Goal: Transaction & Acquisition: Register for event/course

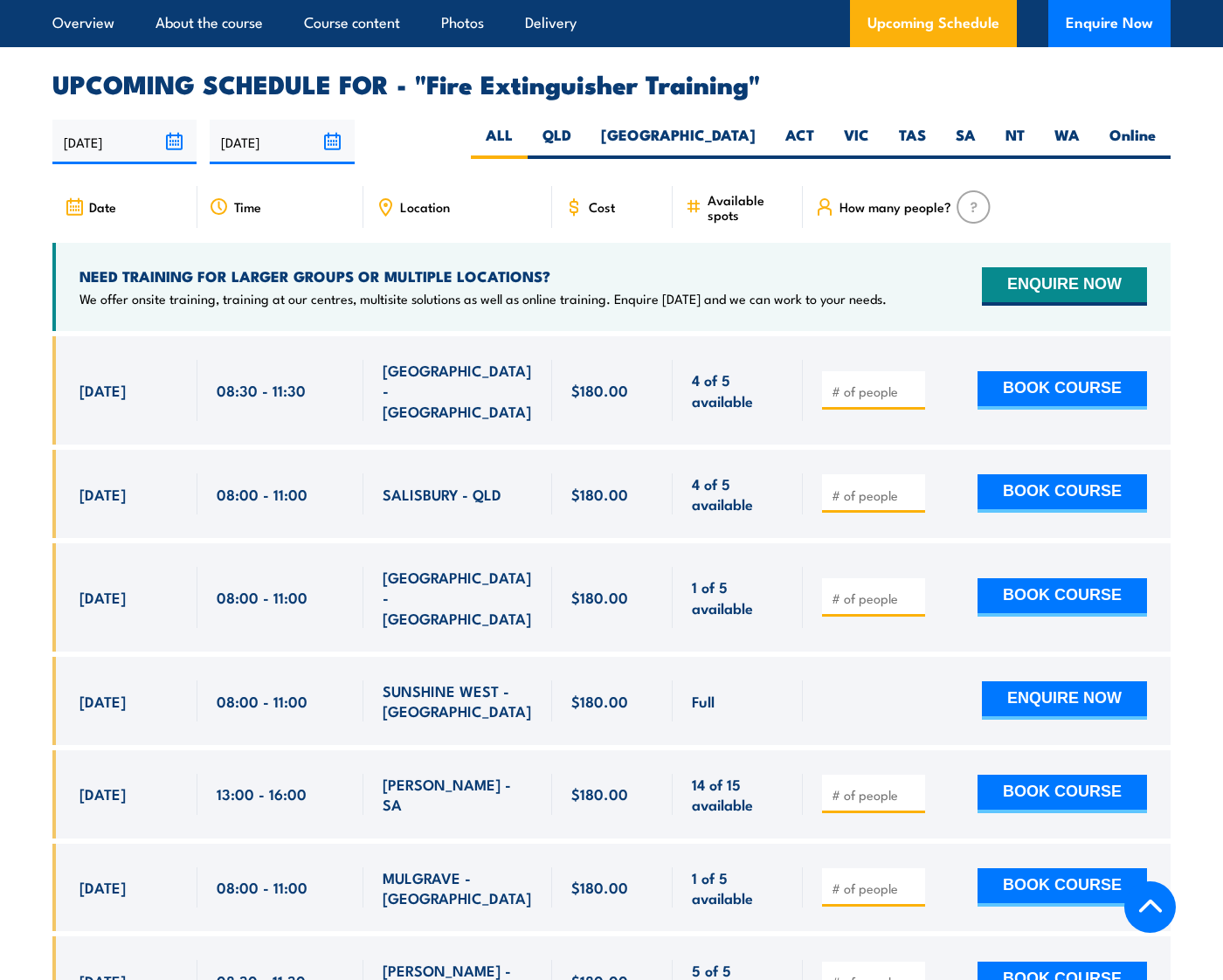
scroll to position [2717, 0]
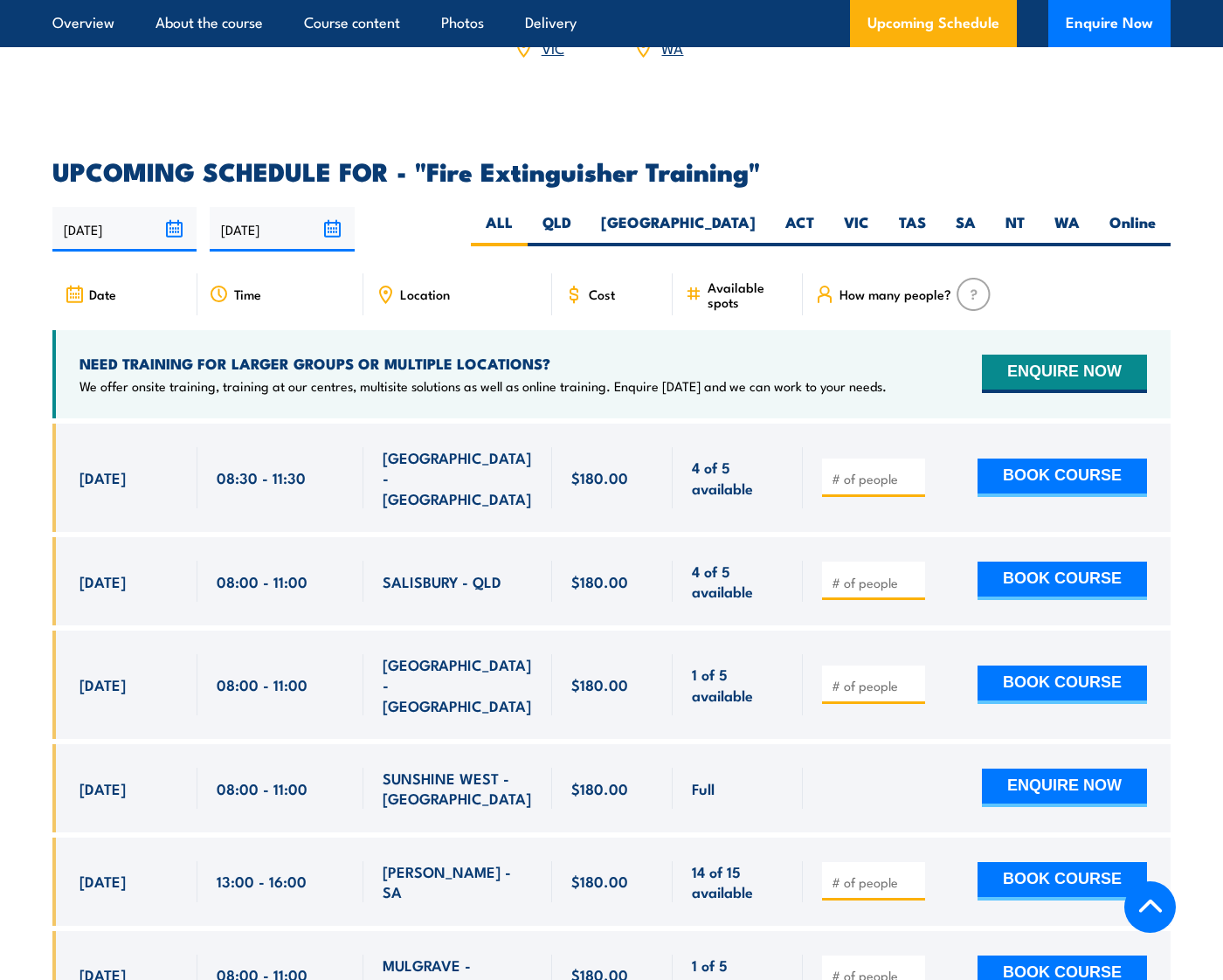
click at [408, 301] on span "Location" at bounding box center [425, 294] width 50 height 14
click at [388, 304] on icon at bounding box center [384, 294] width 19 height 19
click at [1062, 246] on label "WA" at bounding box center [1066, 229] width 55 height 34
click at [1080, 224] on input "WA" at bounding box center [1085, 217] width 12 height 12
radio input "true"
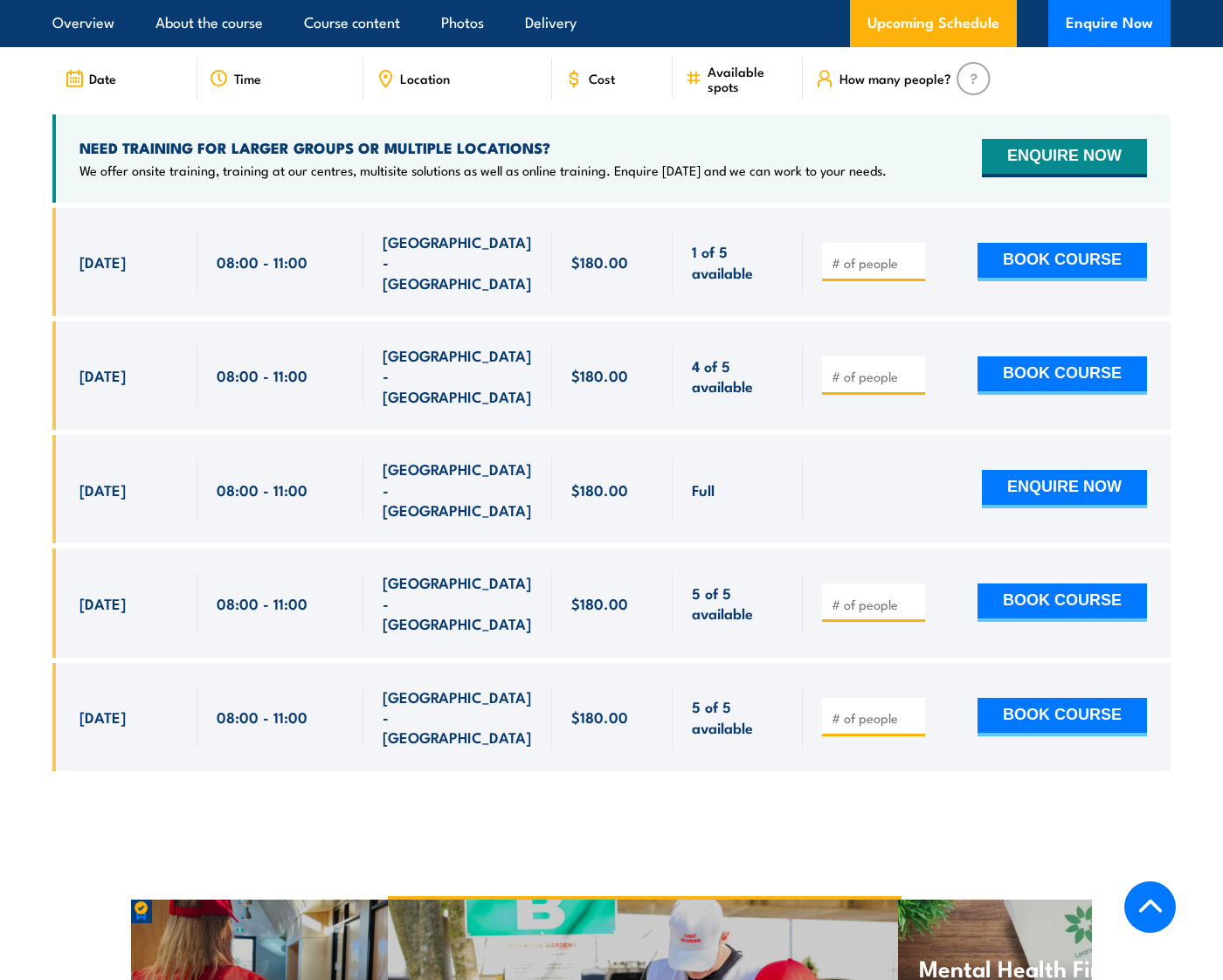
scroll to position [2954, 0]
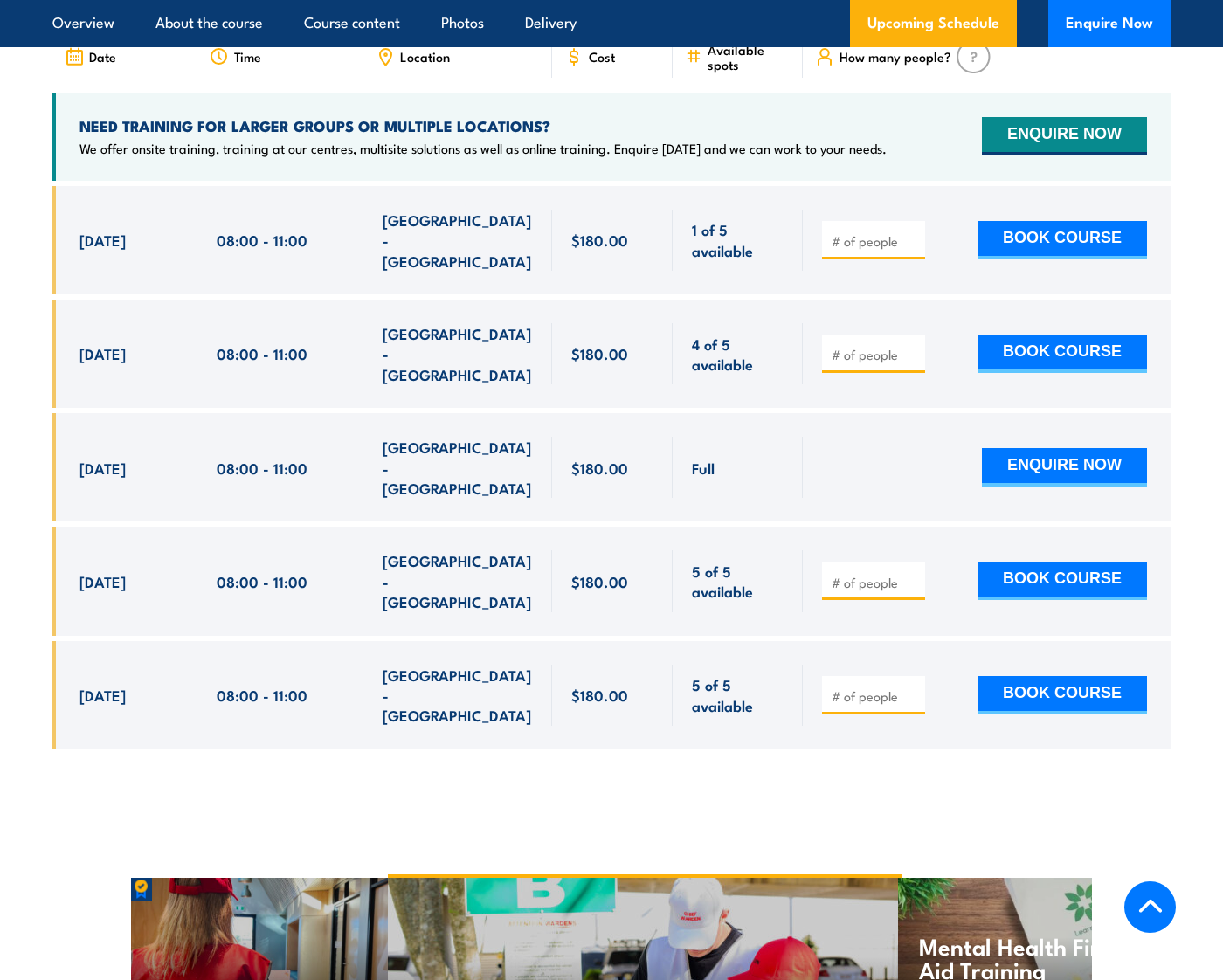
click at [866, 363] on input "number" at bounding box center [875, 353] width 87 height 17
click at [911, 363] on input "1" at bounding box center [875, 353] width 87 height 17
type input "2"
click at [911, 363] on input "2" at bounding box center [875, 353] width 87 height 17
click at [1083, 373] on button "BOOK COURSE" at bounding box center [1062, 353] width 170 height 39
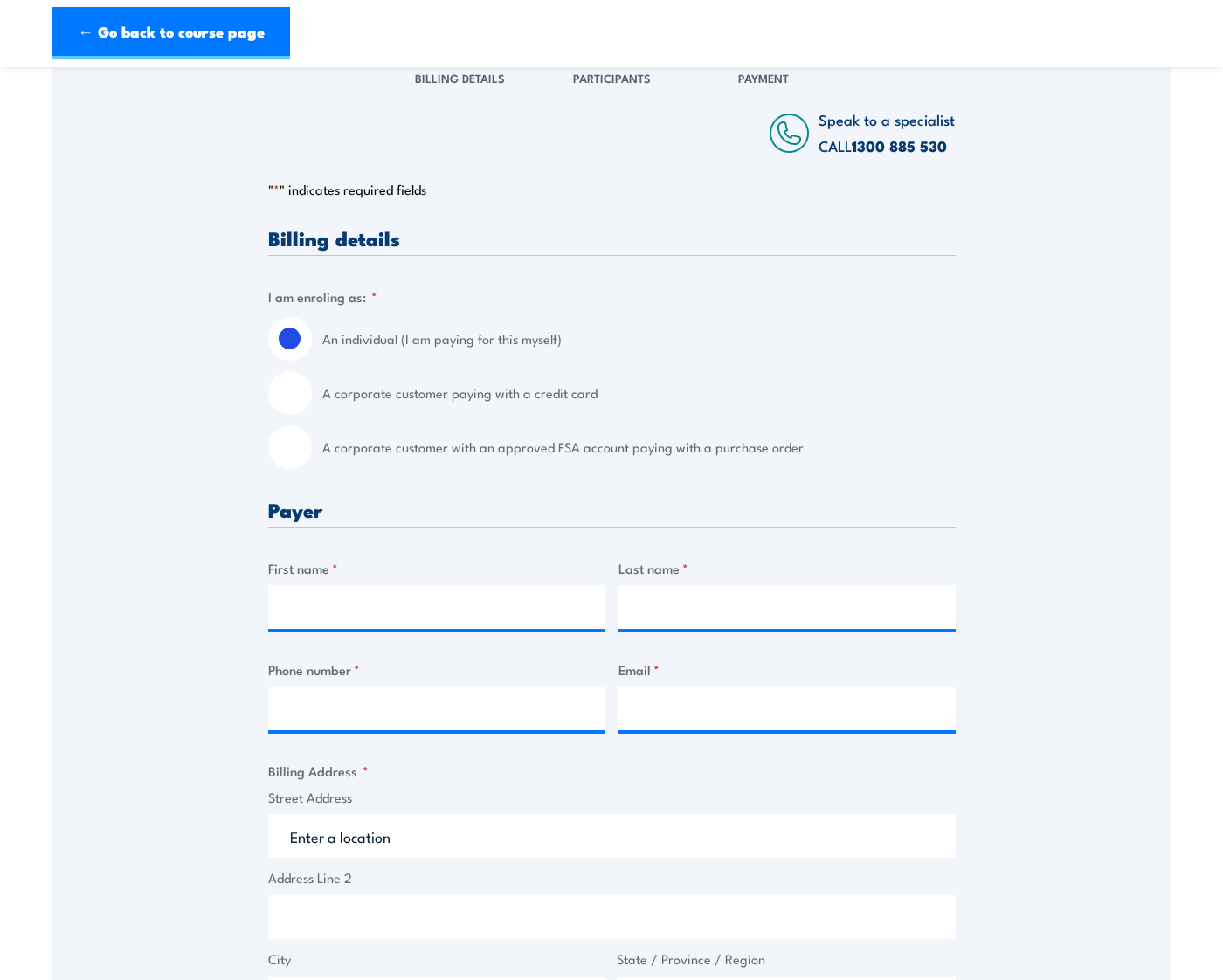
scroll to position [262, 0]
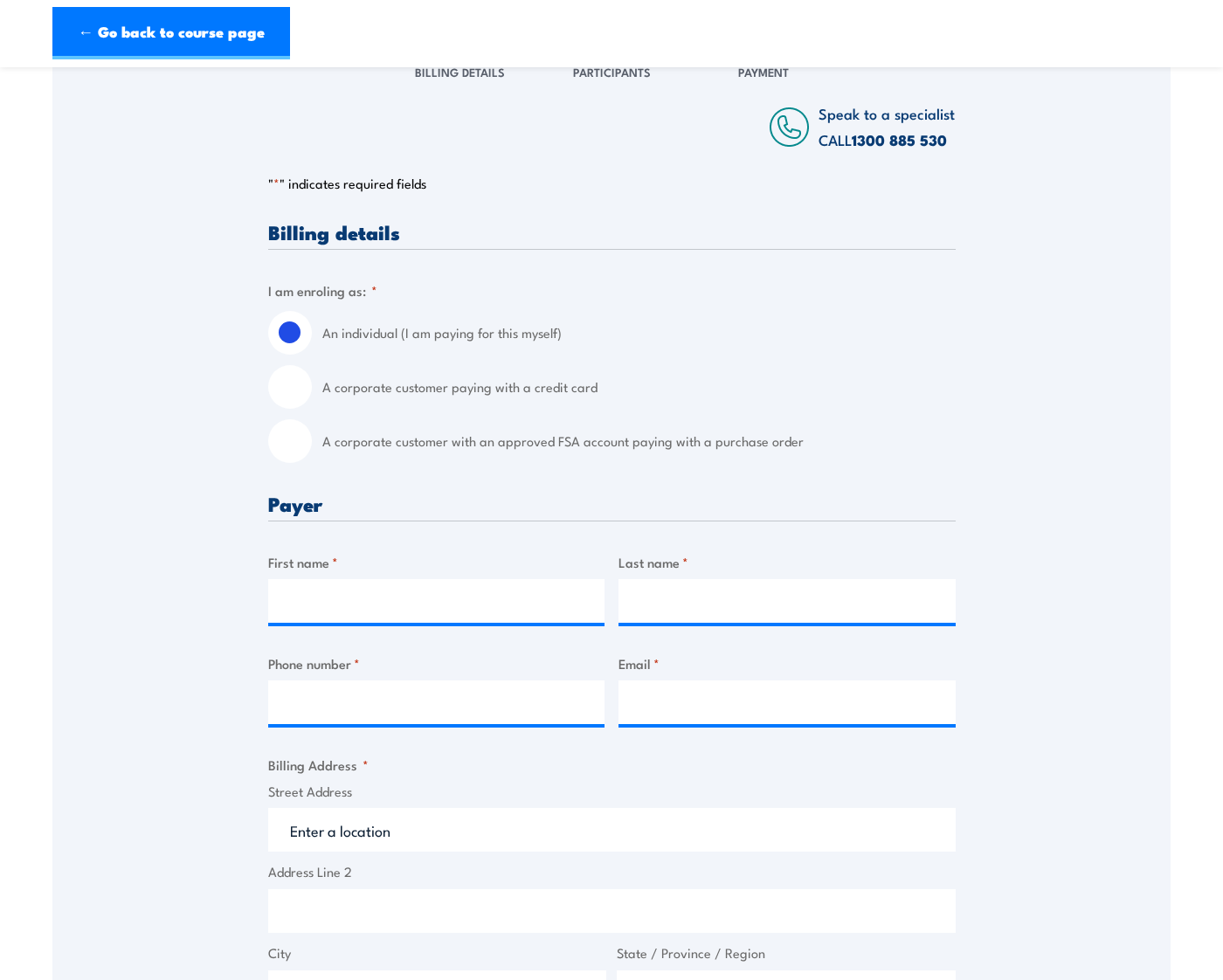
click at [292, 388] on input "A corporate customer paying with a credit card" at bounding box center [290, 387] width 43 height 43
radio input "true"
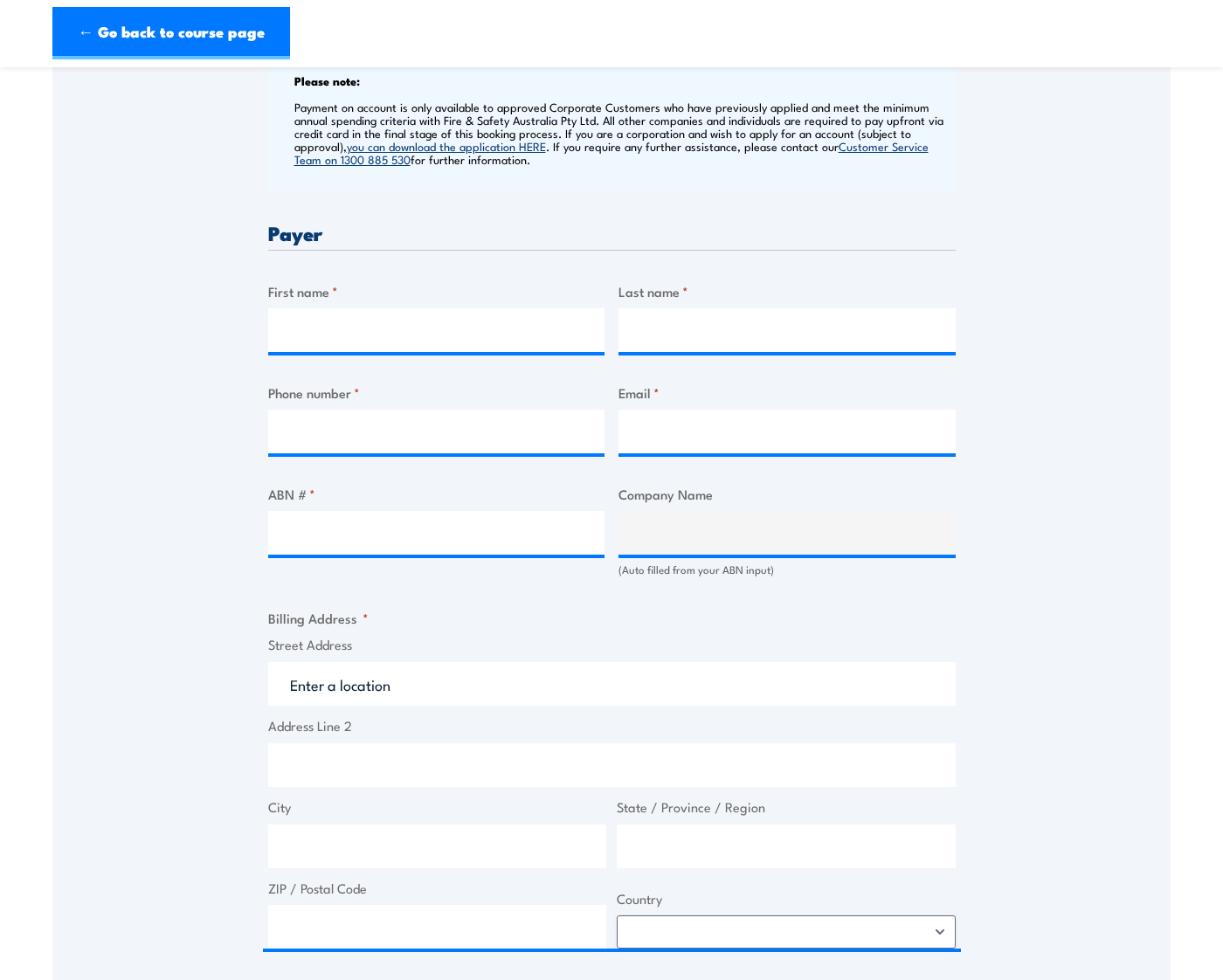
scroll to position [524, 0]
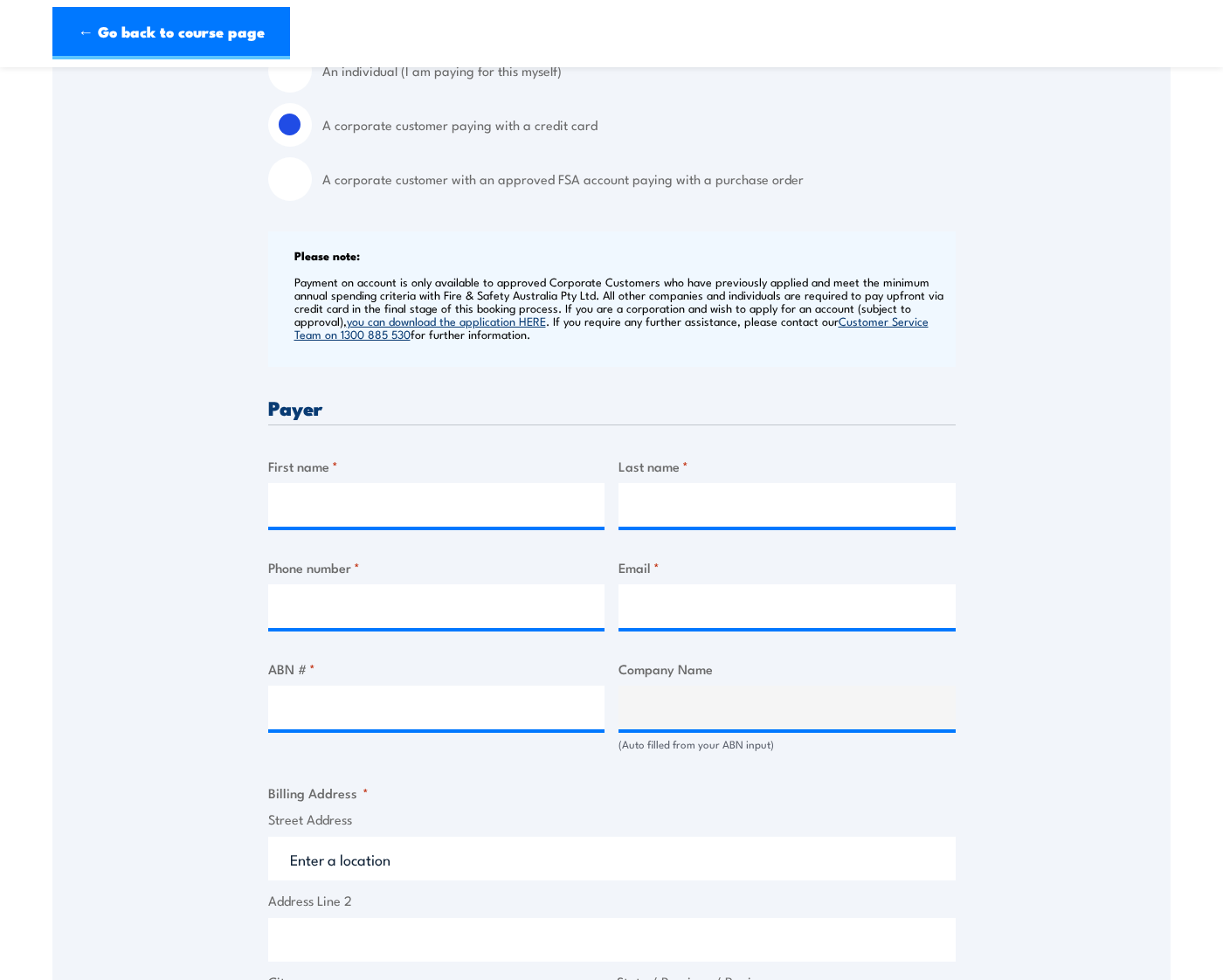
click at [290, 195] on input "A corporate customer with an approved FSA account paying with a purchase order" at bounding box center [290, 179] width 43 height 43
radio input "true"
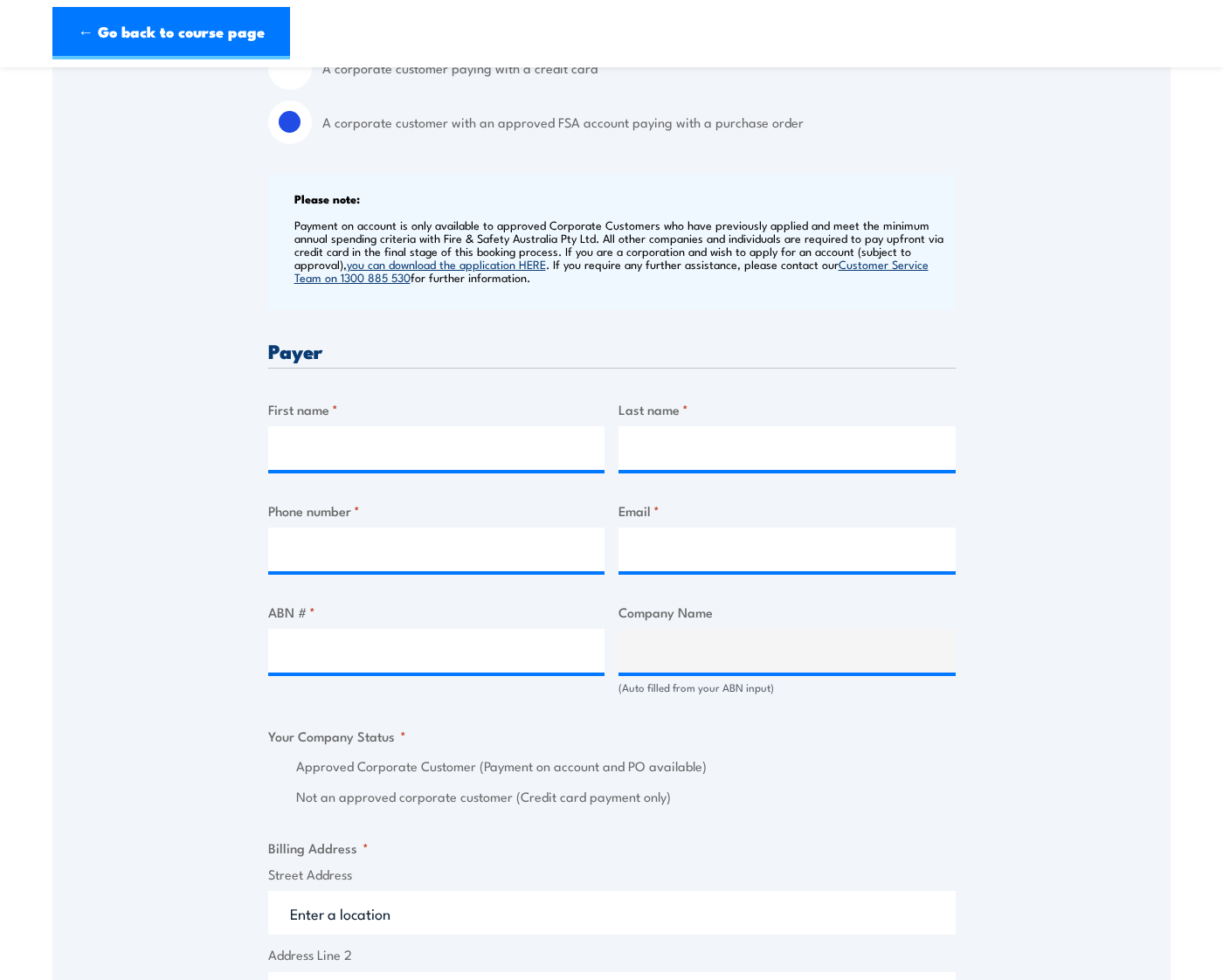
scroll to position [611, 0]
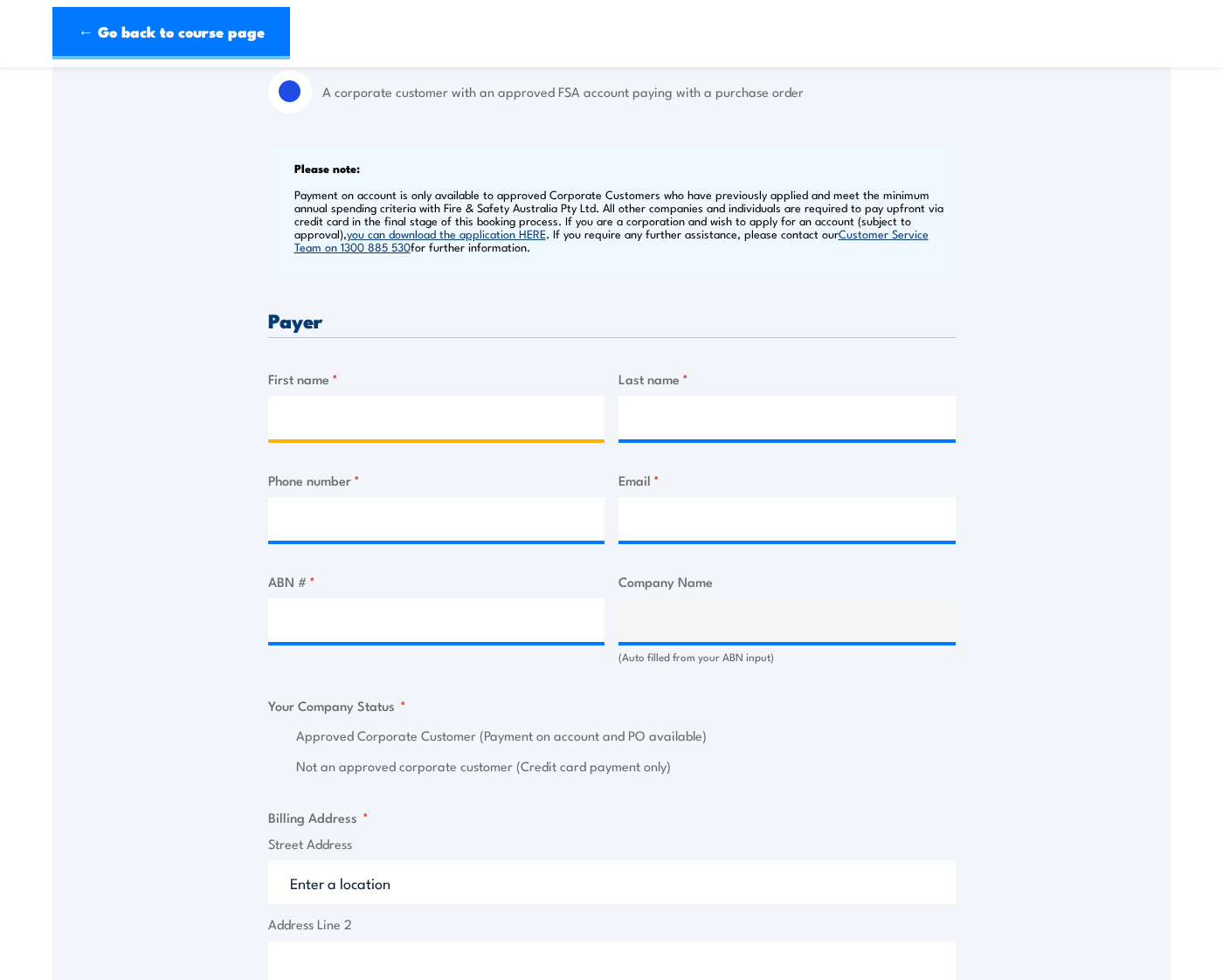
click at [388, 431] on input "First name *" at bounding box center [437, 417] width 337 height 43
click at [396, 424] on input "[PERSON_NAME]" at bounding box center [437, 417] width 337 height 43
type input "Celina"
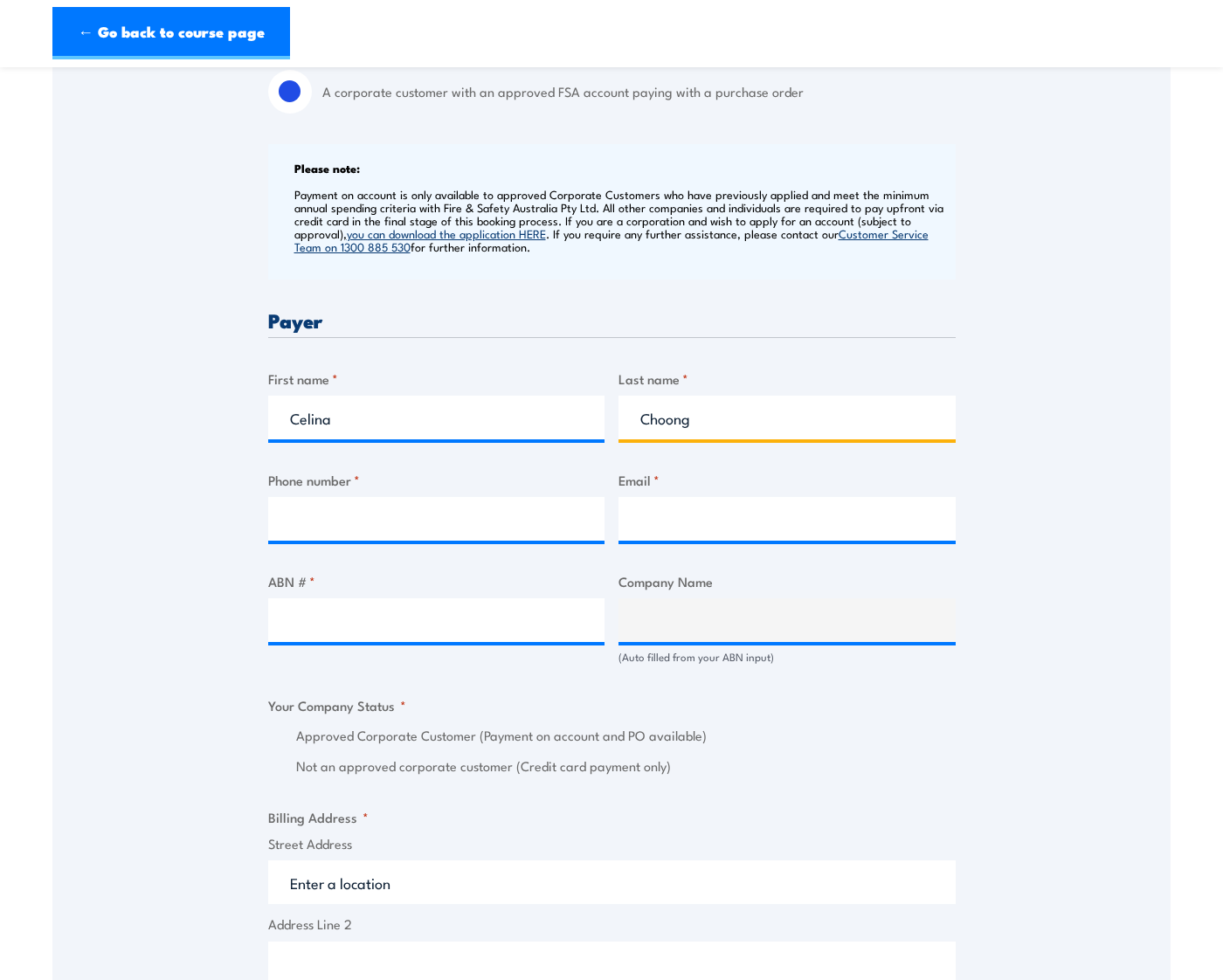
type input "Choong"
click at [347, 527] on input "Phone number *" at bounding box center [437, 518] width 337 height 43
click at [663, 522] on input "Email *" at bounding box center [787, 518] width 337 height 43
paste input "[EMAIL_ADDRESS][DOMAIN_NAME]"
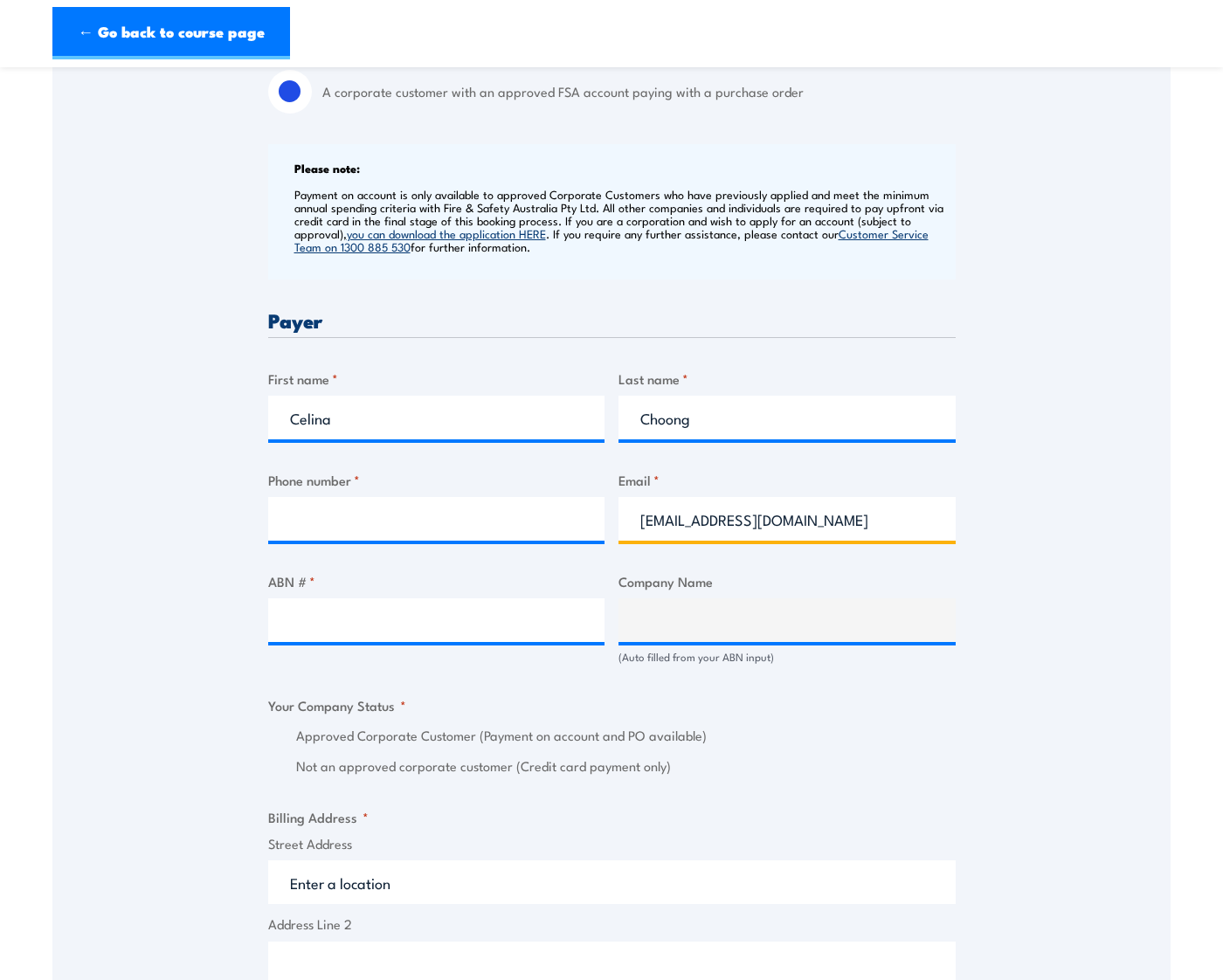
type input "[EMAIL_ADDRESS][DOMAIN_NAME]"
click at [308, 614] on input "ABN # *" at bounding box center [437, 619] width 337 height 43
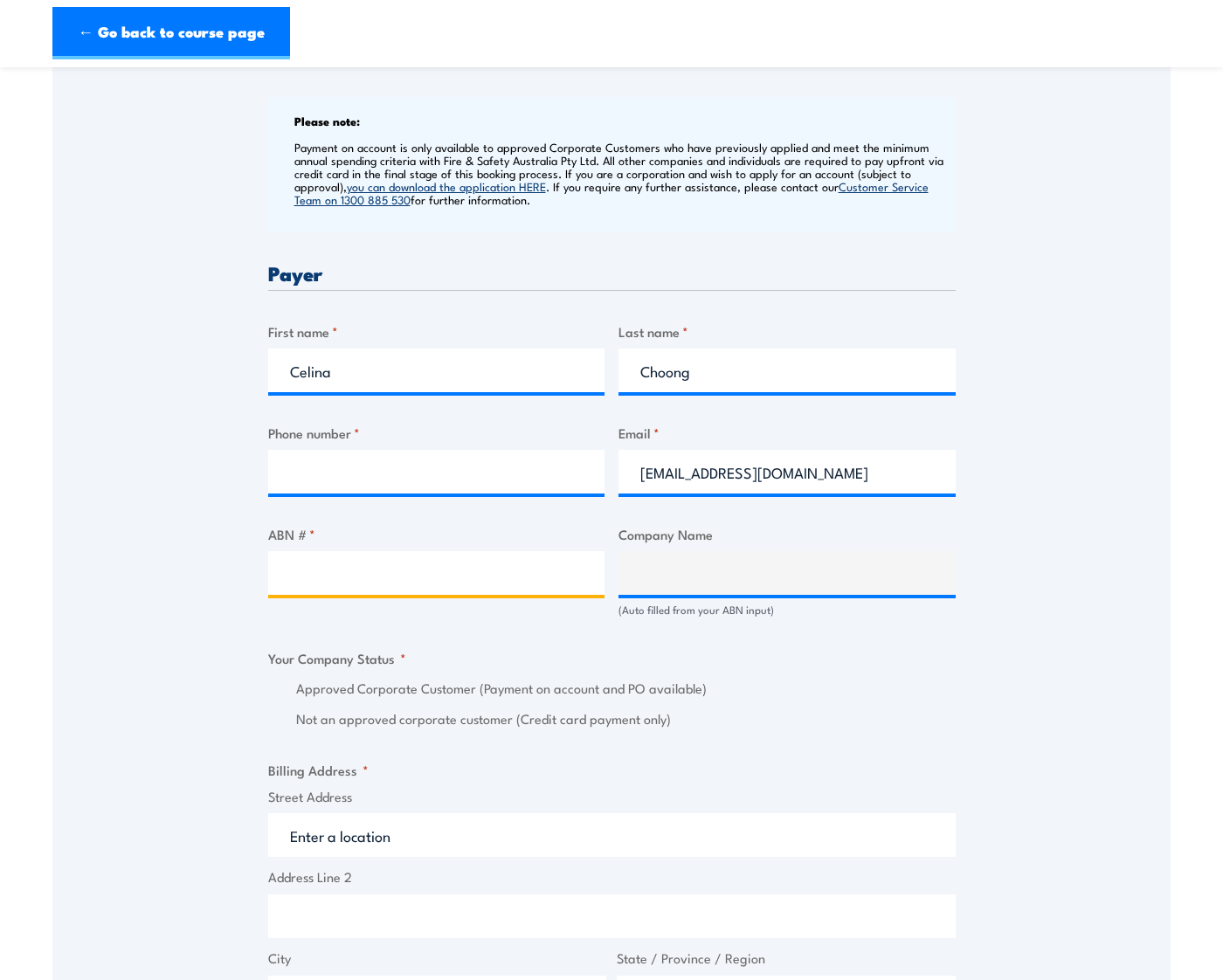
scroll to position [699, 0]
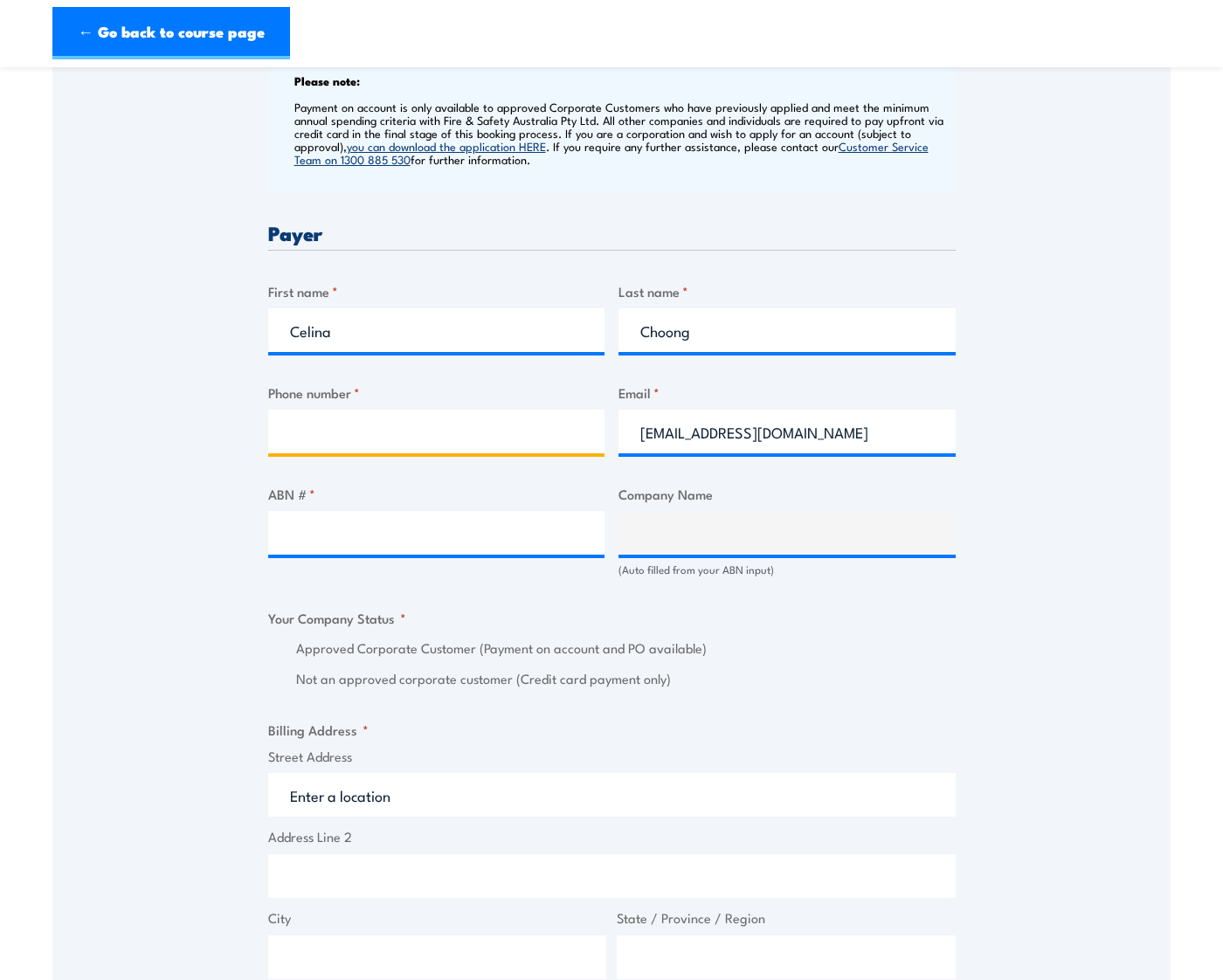
click at [386, 441] on input "Phone number *" at bounding box center [437, 431] width 337 height 43
type input "0430236843"
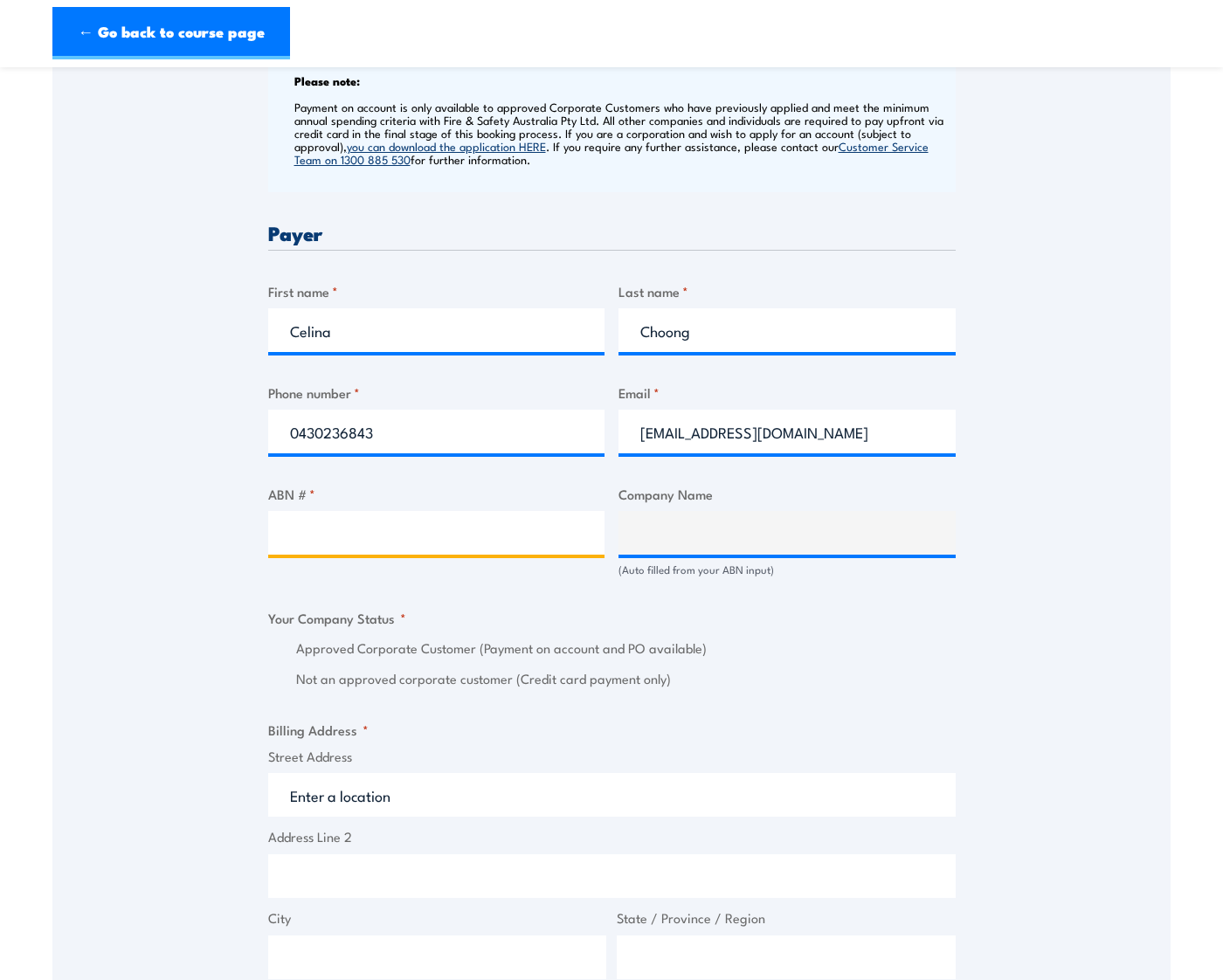
click at [483, 532] on input "ABN # *" at bounding box center [437, 533] width 337 height 43
type input "60648883416"
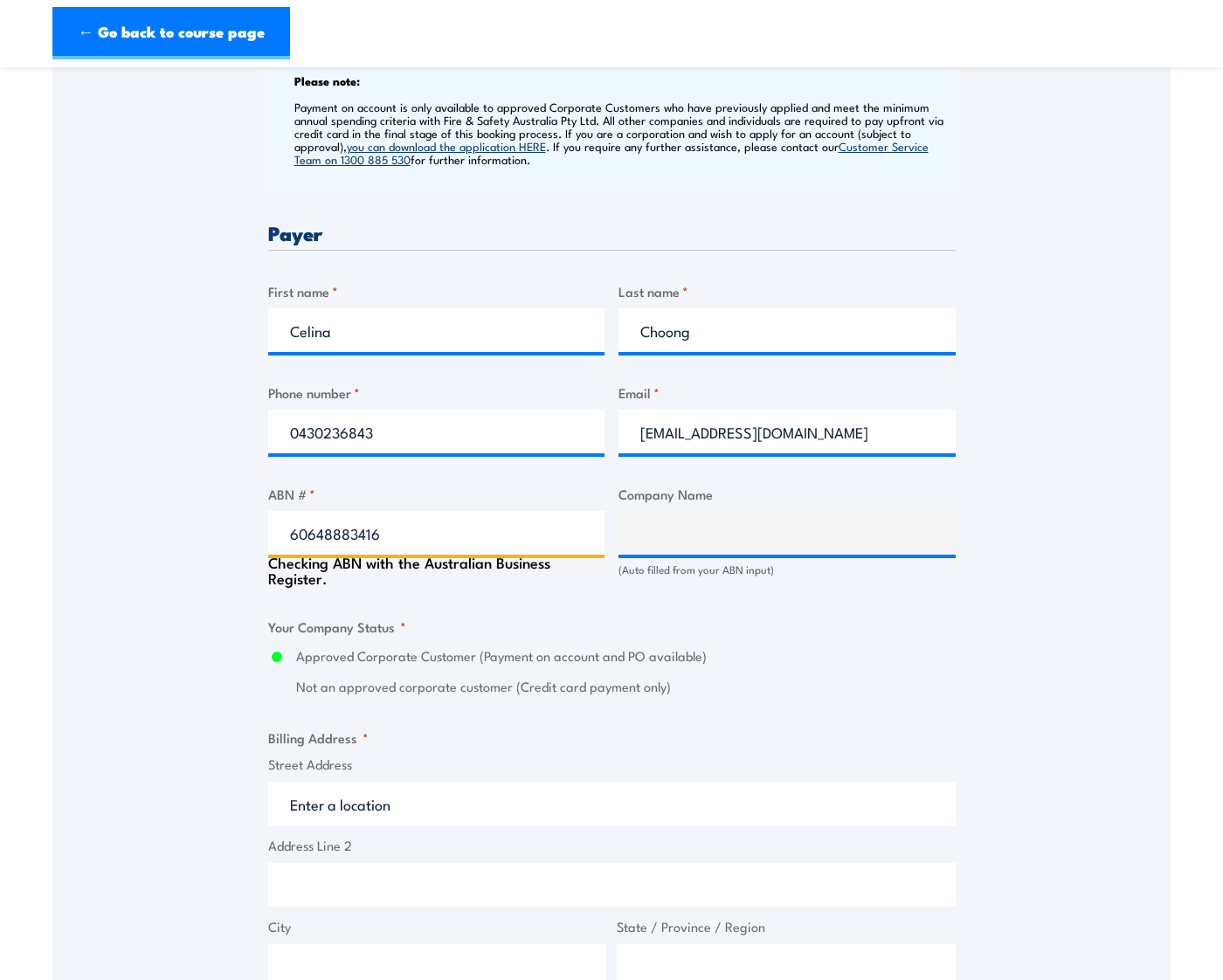
type input "MIH2 PTY LTD"
radio input "true"
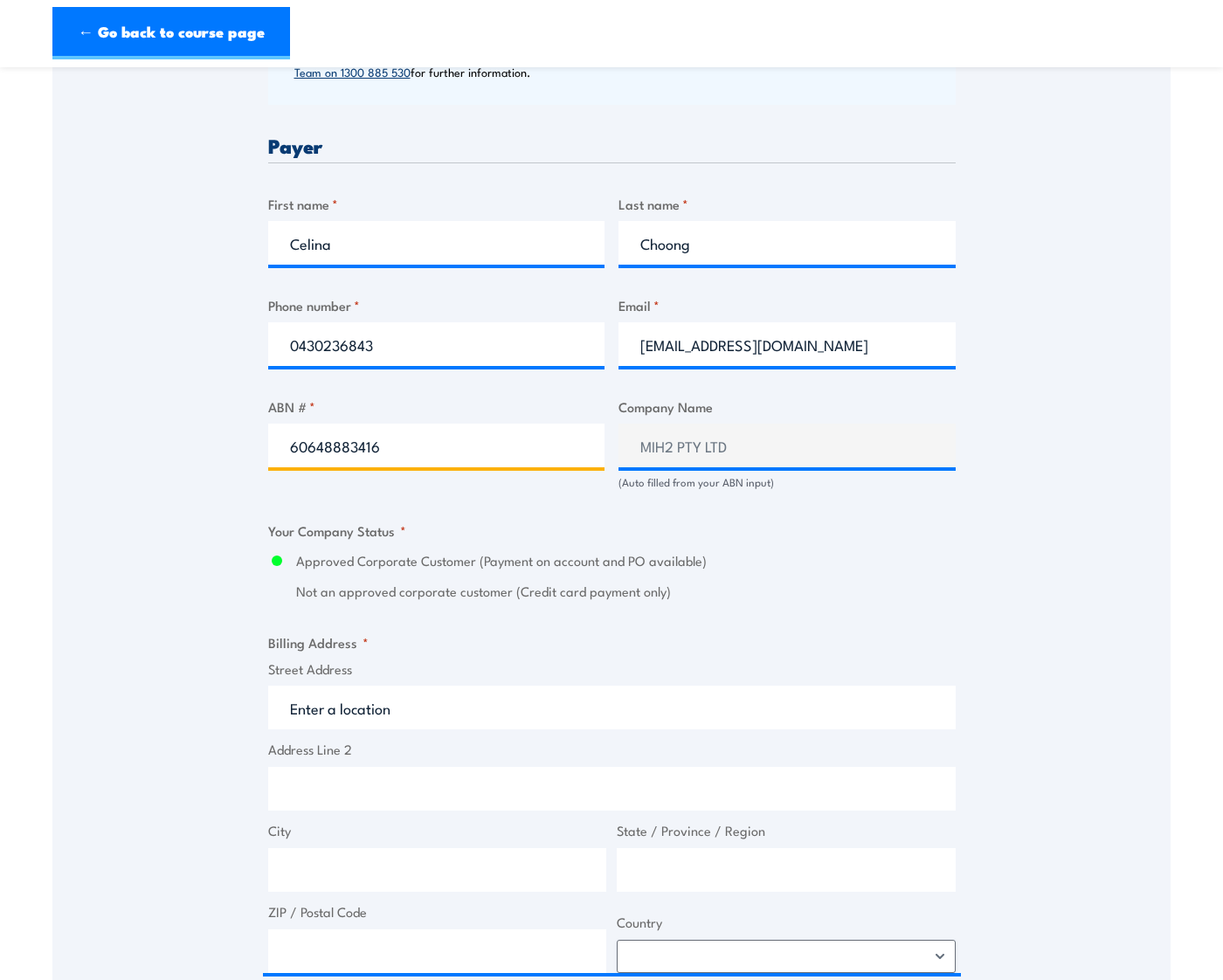
scroll to position [873, 0]
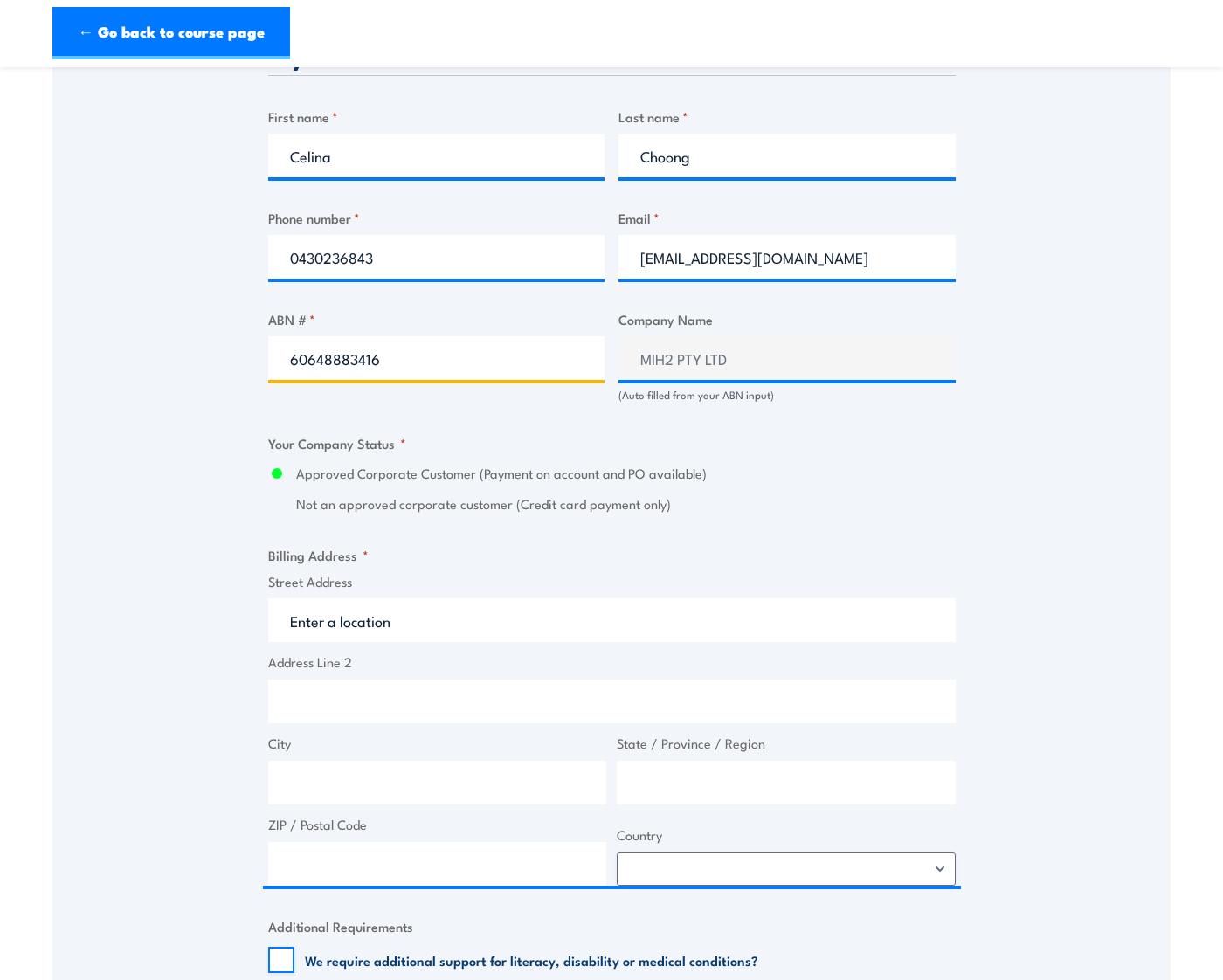
type input "60648883416"
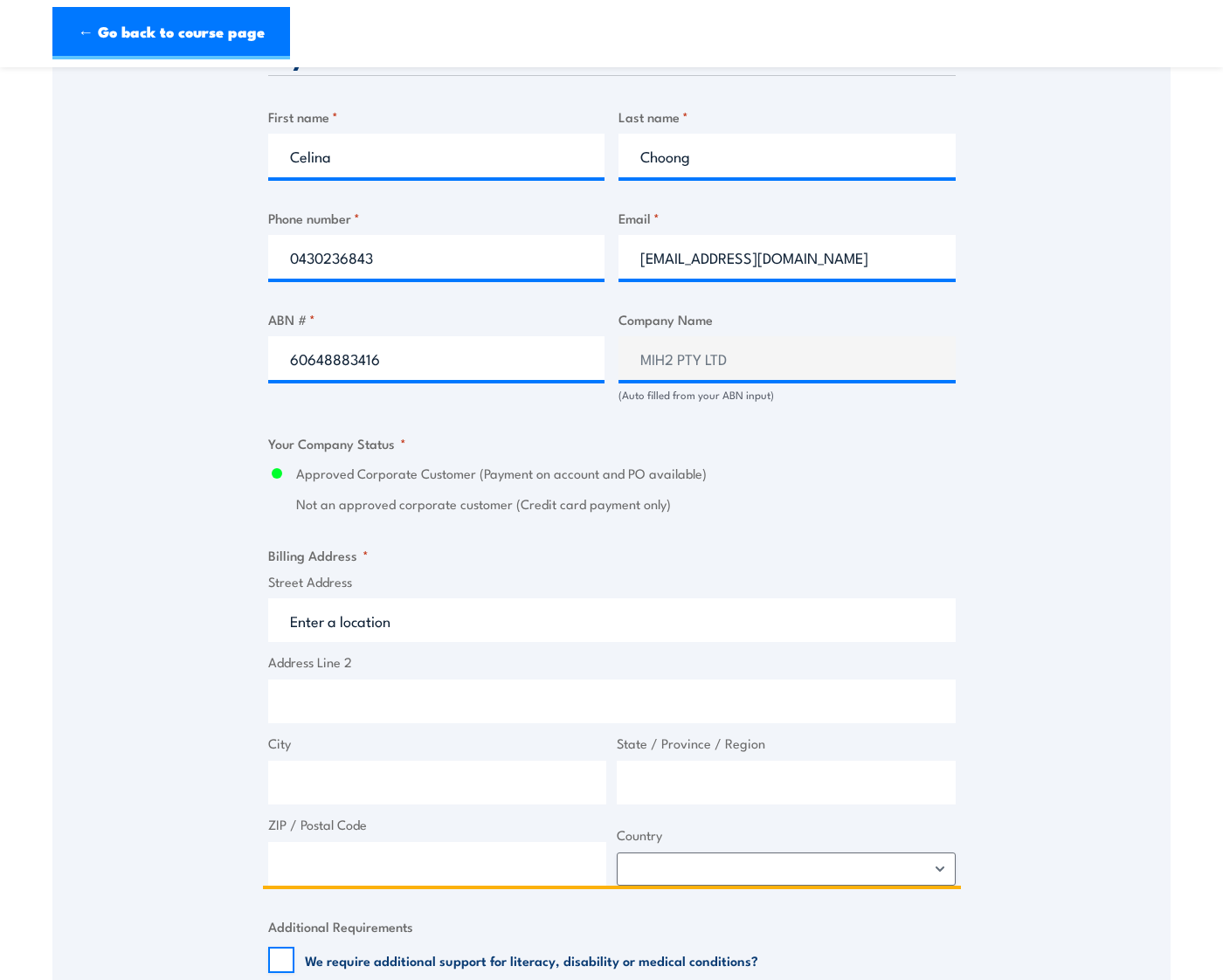
click at [515, 616] on input "Street Address" at bounding box center [612, 619] width 687 height 43
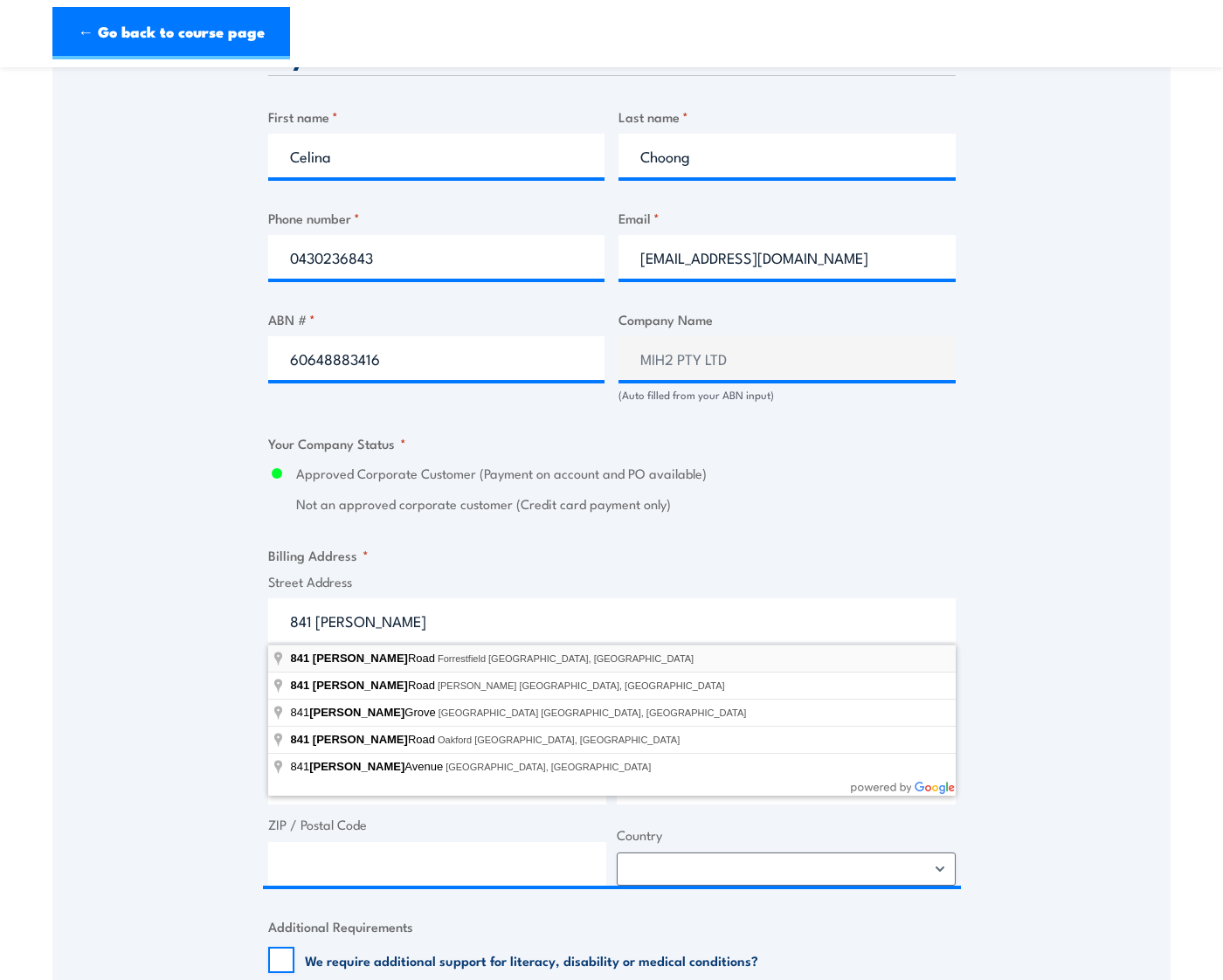
type input "[STREET_ADDRESS][PERSON_NAME]"
type input "Forrestfield"
type input "[GEOGRAPHIC_DATA]"
type input "6058"
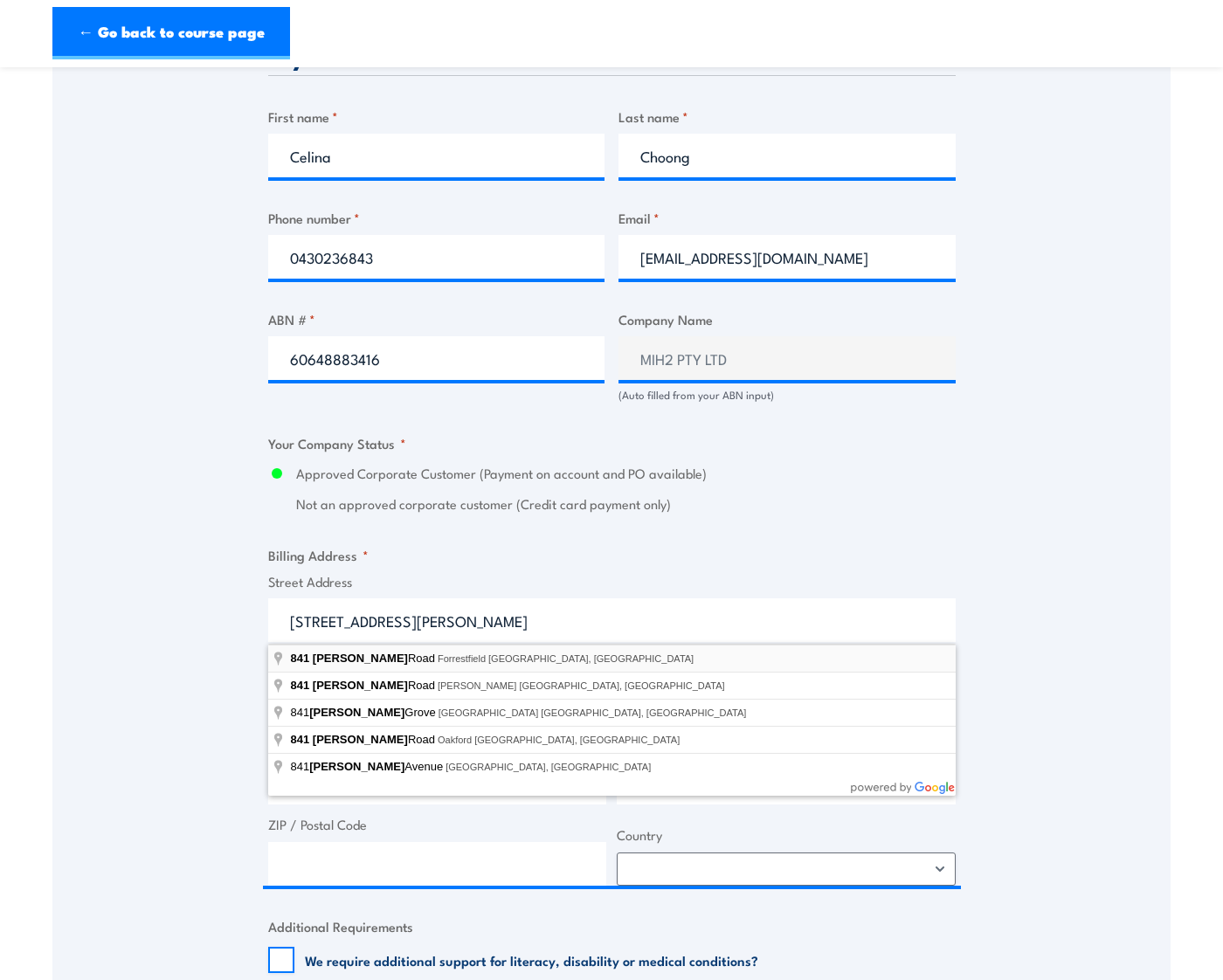
select select "[GEOGRAPHIC_DATA]"
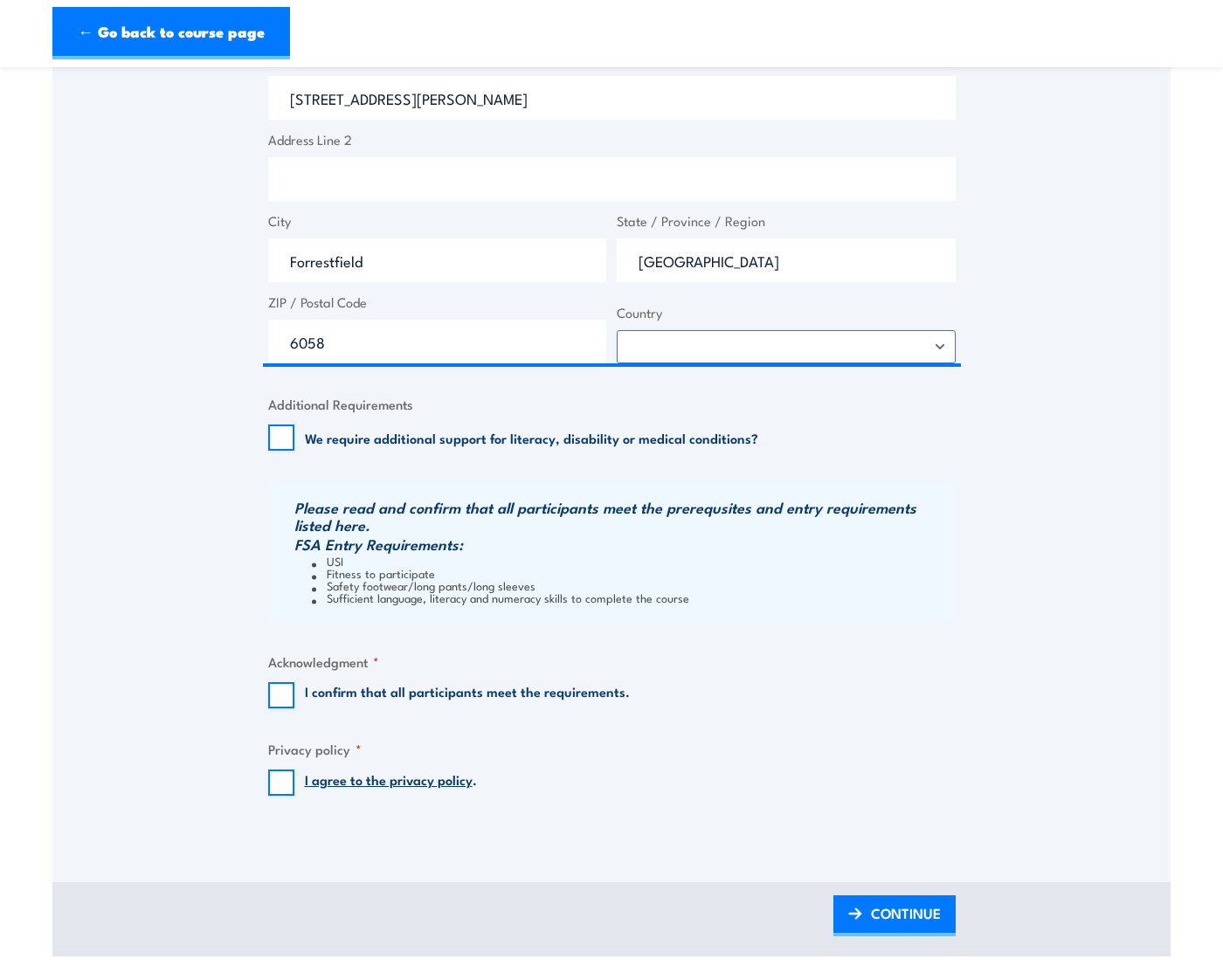
scroll to position [1397, 0]
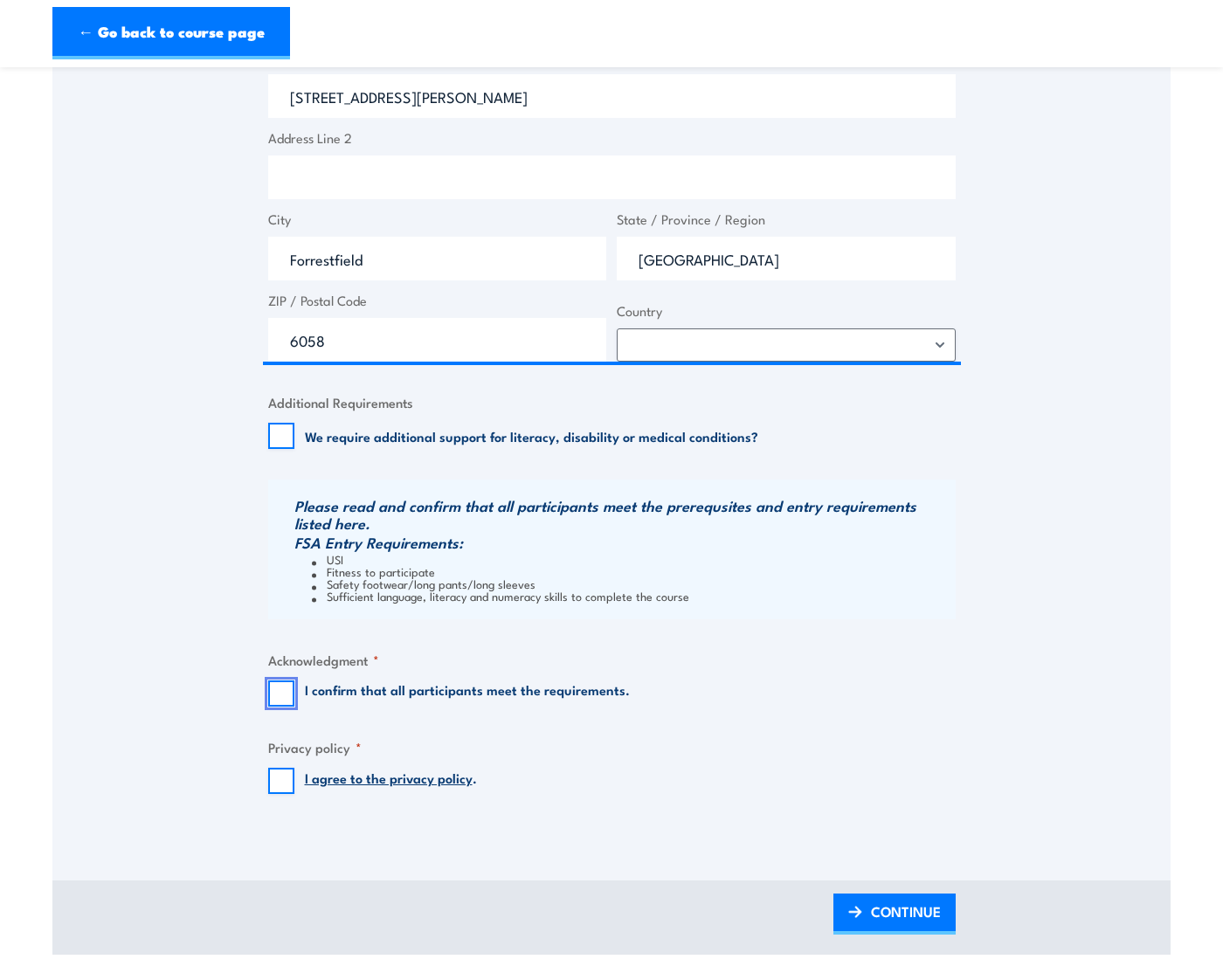
click at [287, 704] on input "I confirm that all participants meet the requirements." at bounding box center [280, 692] width 26 height 26
checkbox input "true"
drag, startPoint x: 280, startPoint y: 787, endPoint x: 315, endPoint y: 774, distance: 37.3
click at [280, 786] on input "I agree to the privacy policy ." at bounding box center [280, 780] width 26 height 26
checkbox input "true"
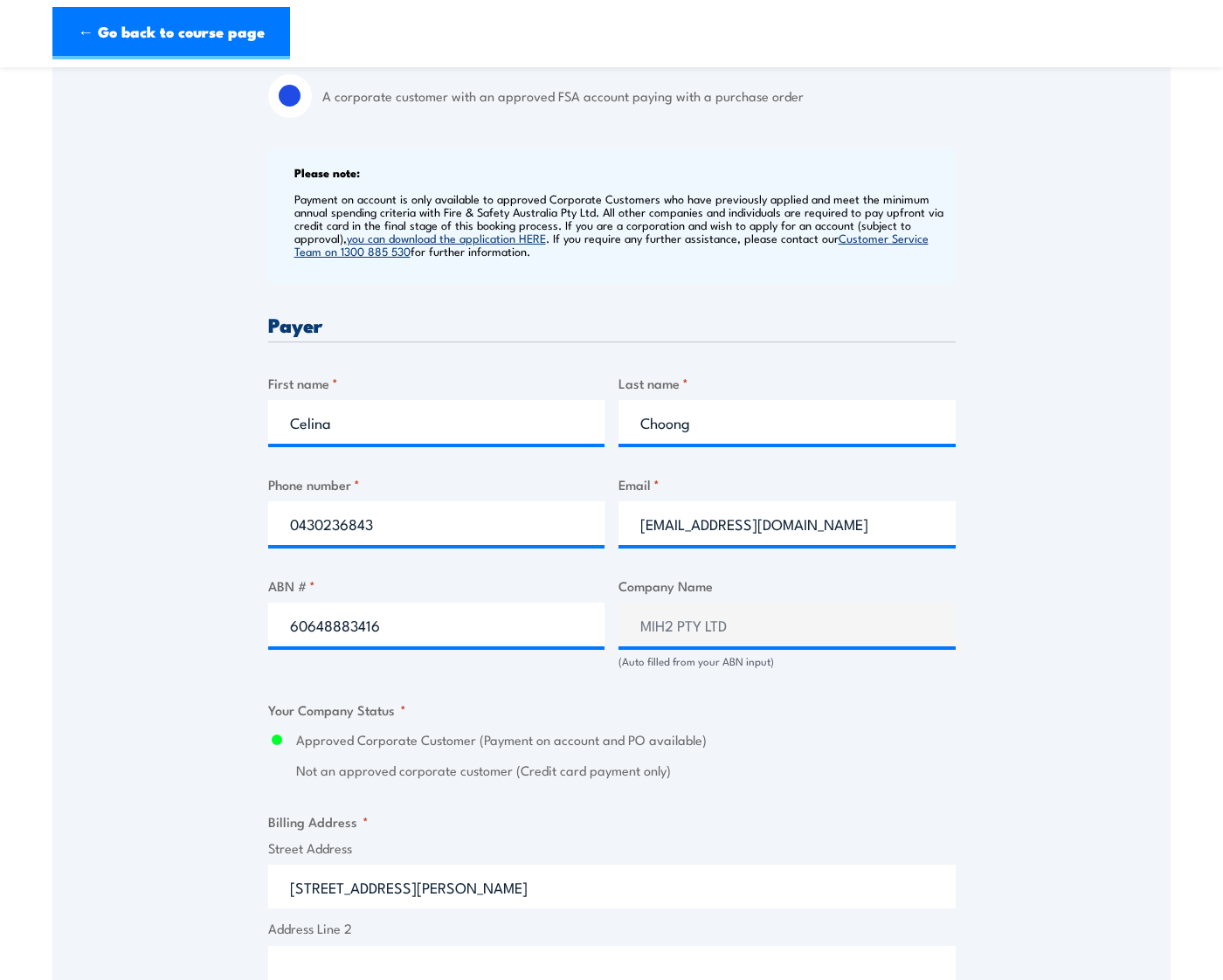
scroll to position [611, 0]
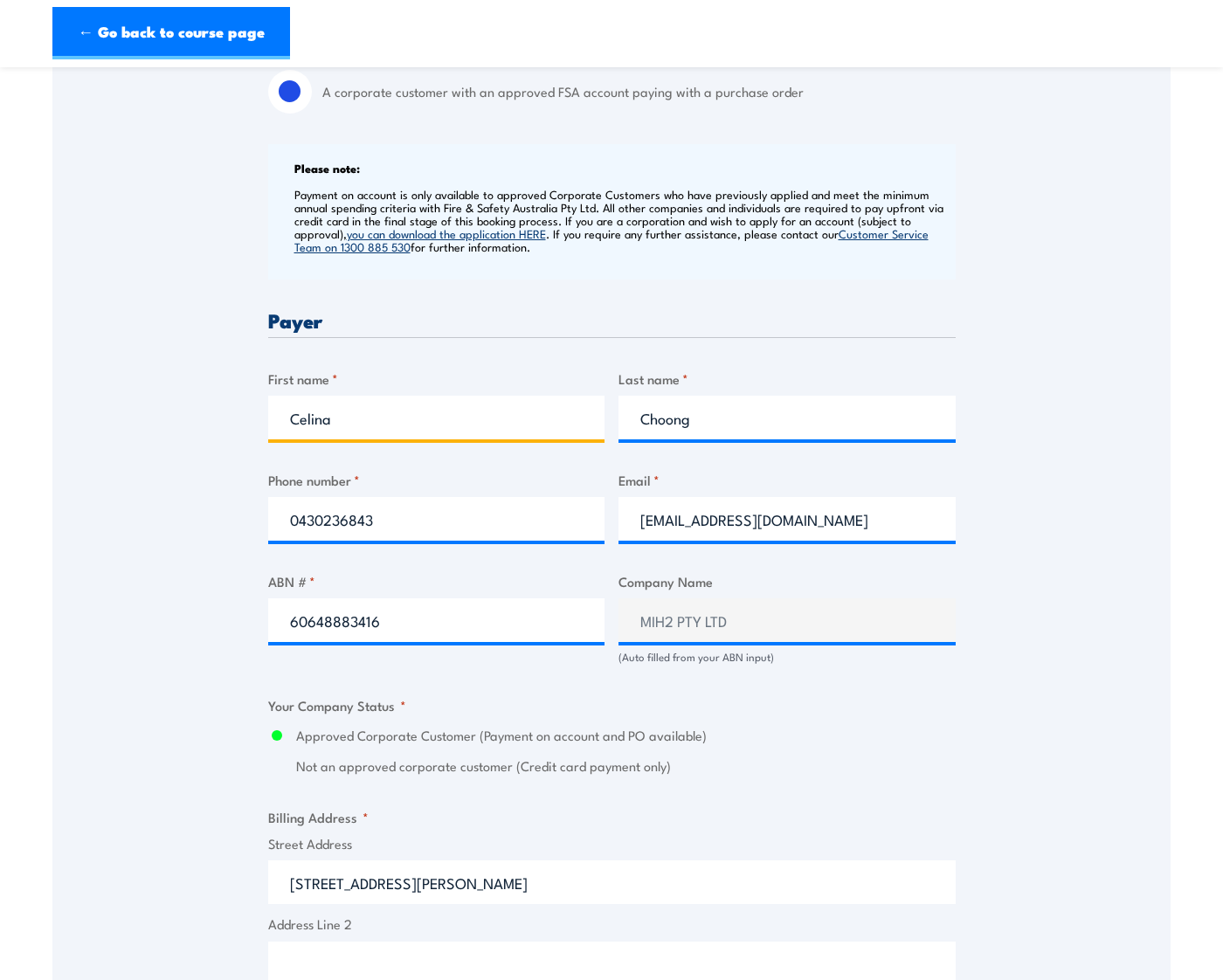
drag, startPoint x: 401, startPoint y: 415, endPoint x: 209, endPoint y: 396, distance: 192.9
click at [209, 396] on div "Speak to a specialist CALL [PHONE_NUMBER] CALL [PHONE_NUMBER] " * " indicates r…" at bounding box center [612, 653] width 1118 height 1927
drag, startPoint x: 411, startPoint y: 529, endPoint x: 262, endPoint y: 545, distance: 149.9
click at [262, 545] on div "Speak to a specialist CALL [PHONE_NUMBER] CALL [PHONE_NUMBER] " * " indicates r…" at bounding box center [612, 653] width 1118 height 1927
drag, startPoint x: 463, startPoint y: 431, endPoint x: 247, endPoint y: 426, distance: 216.1
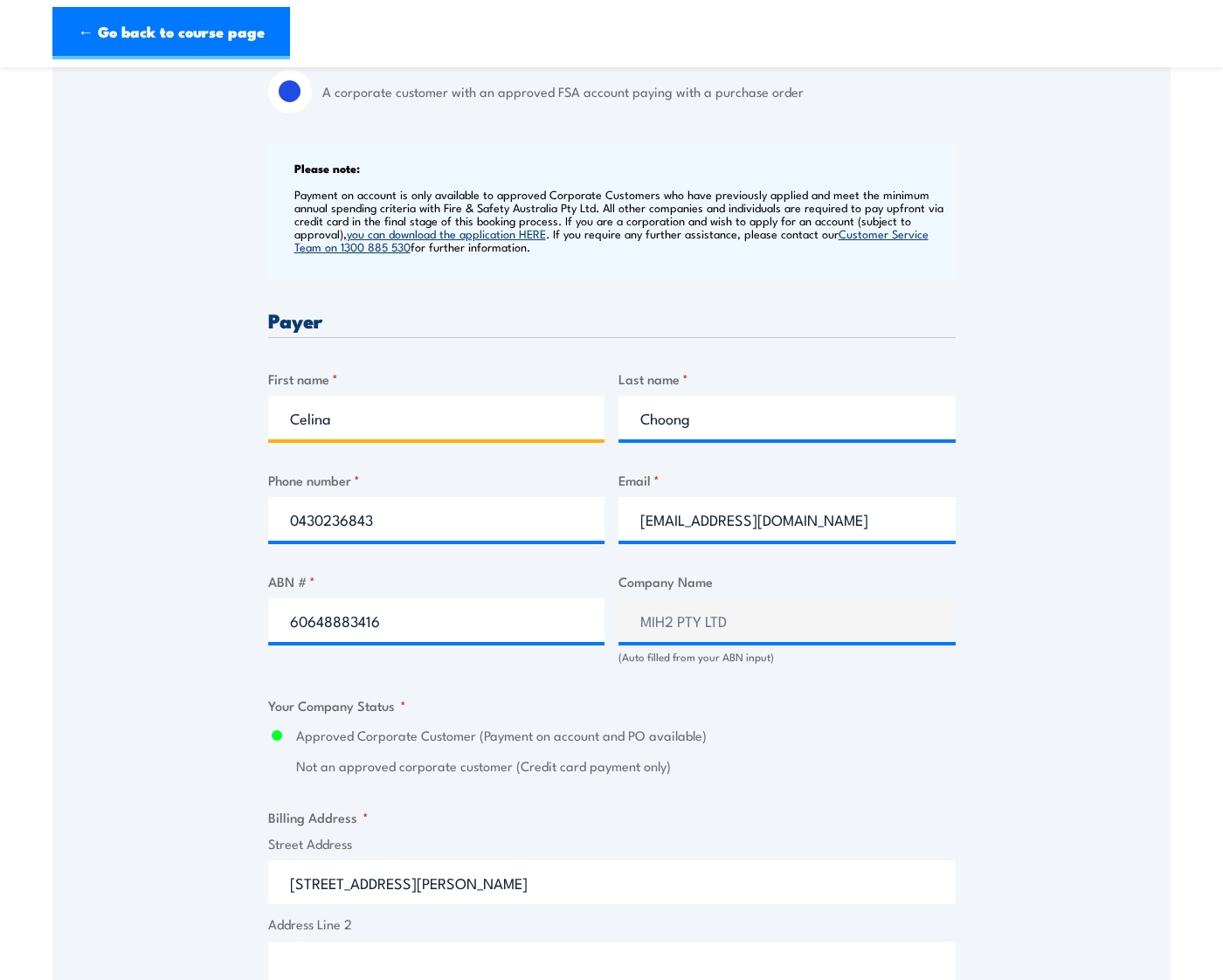
click at [247, 426] on div "Speak to a specialist CALL [PHONE_NUMBER] CALL [PHONE_NUMBER] " * " indicates r…" at bounding box center [612, 653] width 1118 height 1927
type input "[PERSON_NAME]"
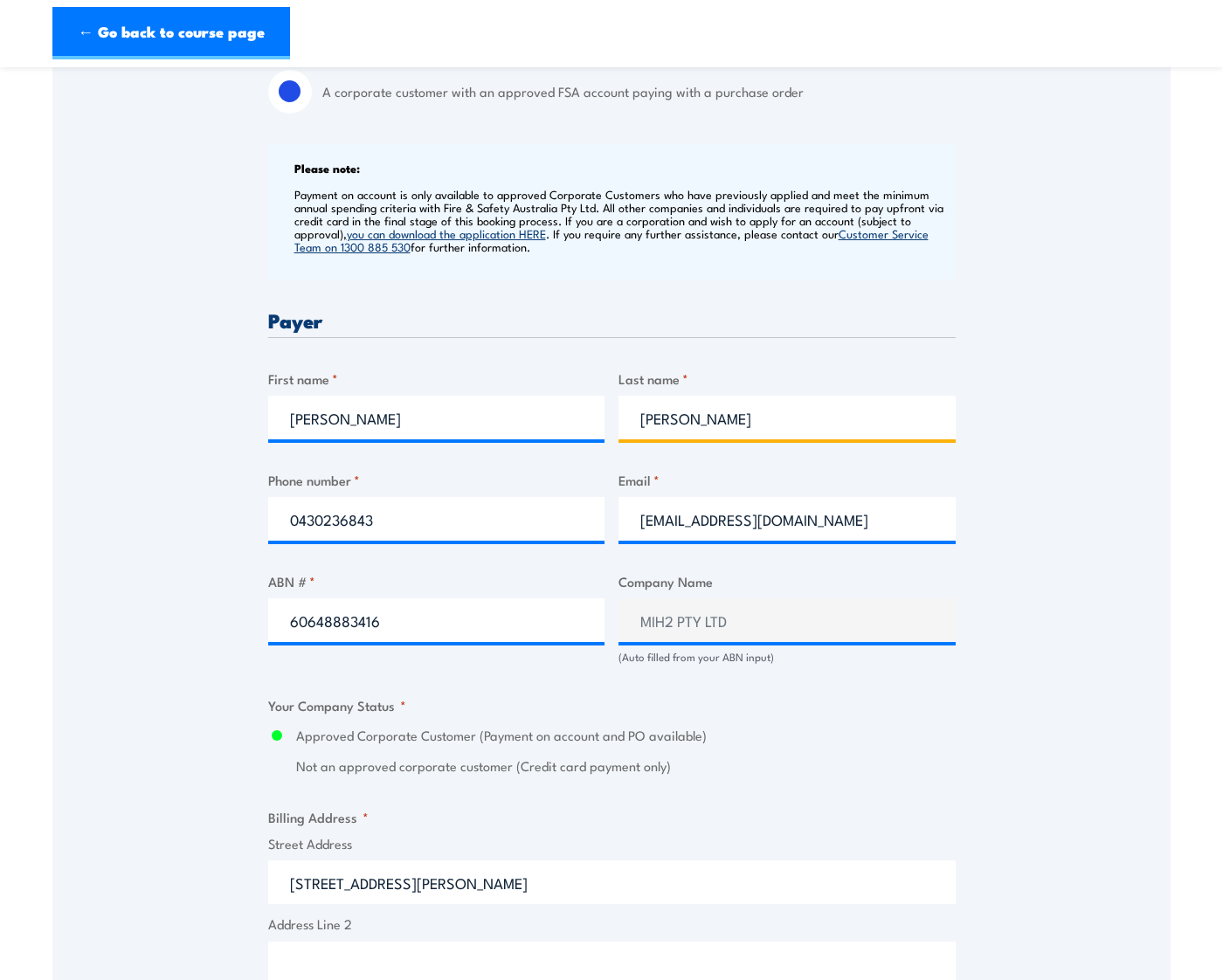
type input "[PERSON_NAME]"
type input "0412369069"
type input "[PERSON_NAME][DOMAIN_NAME][EMAIL_ADDRESS][PERSON_NAME][DOMAIN_NAME]"
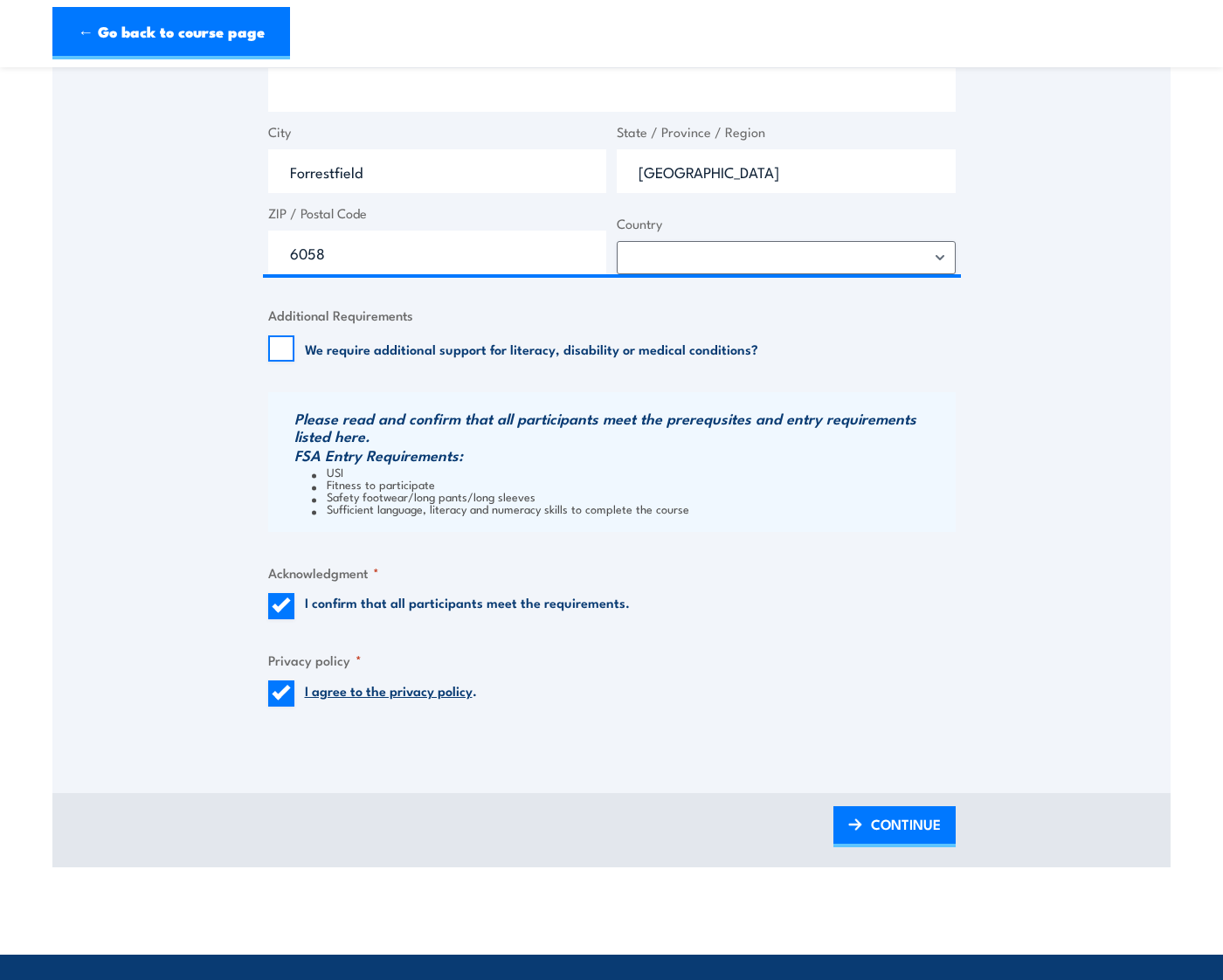
scroll to position [1571, 0]
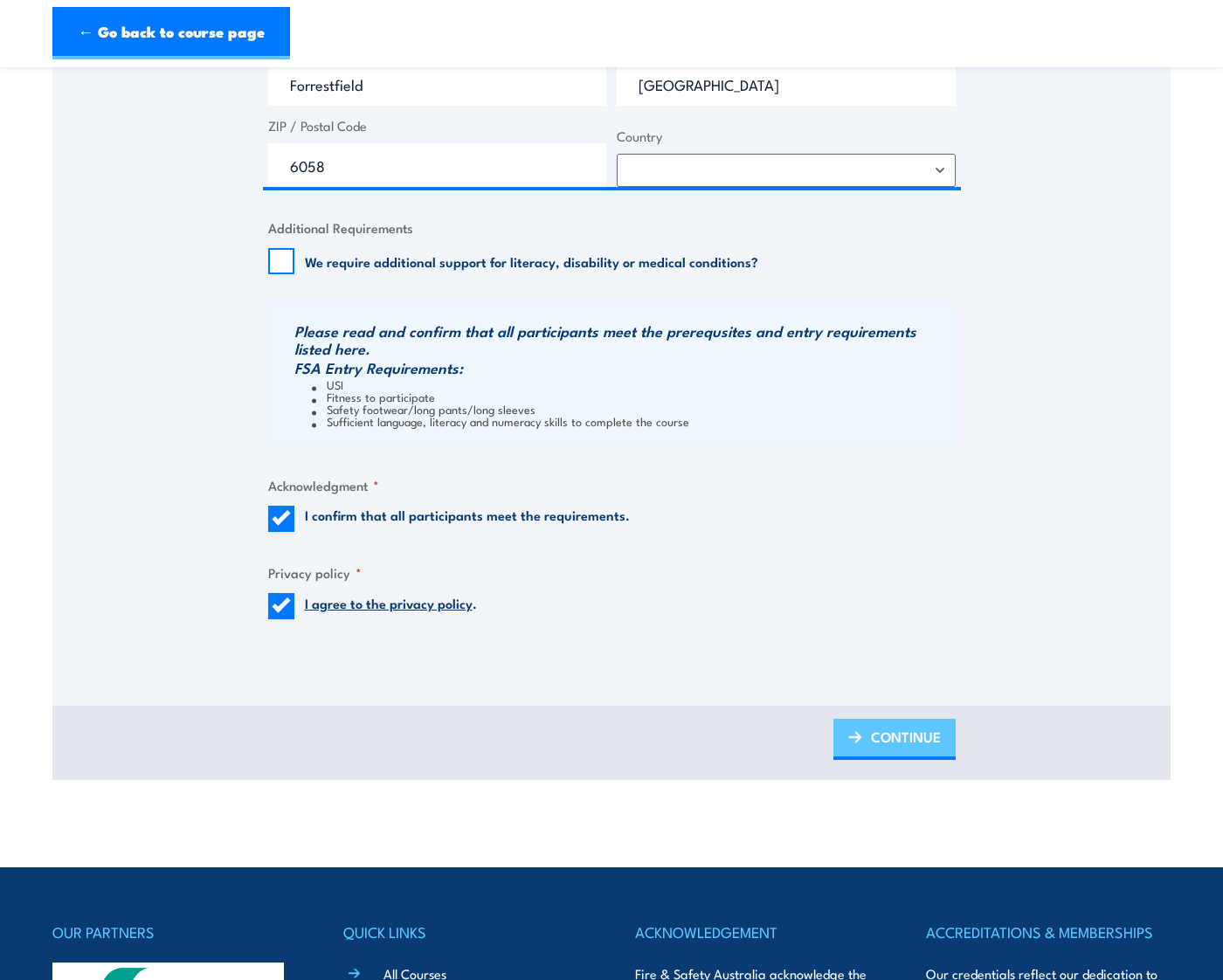
click at [904, 738] on span "CONTINUE" at bounding box center [906, 736] width 69 height 46
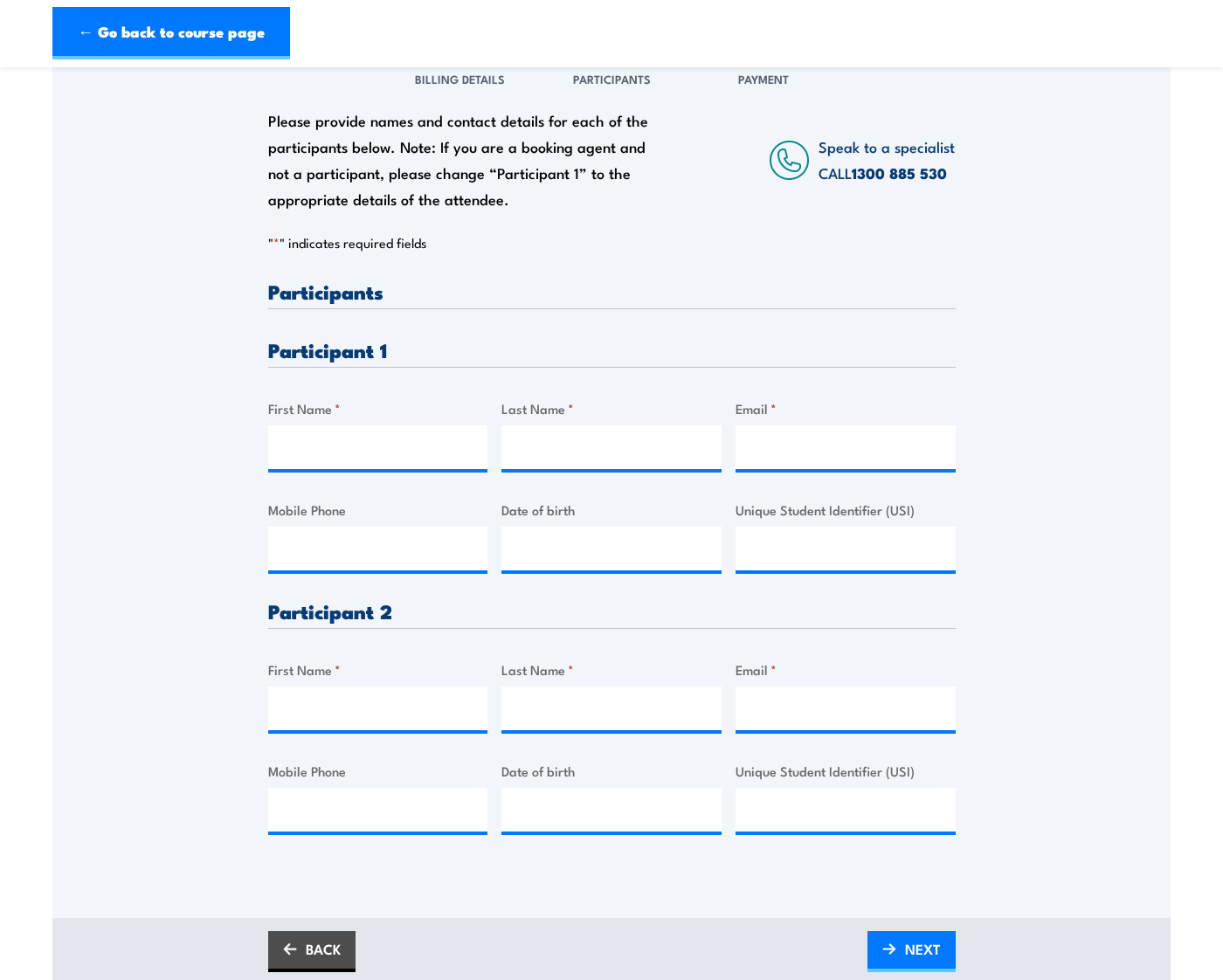
scroll to position [262, 0]
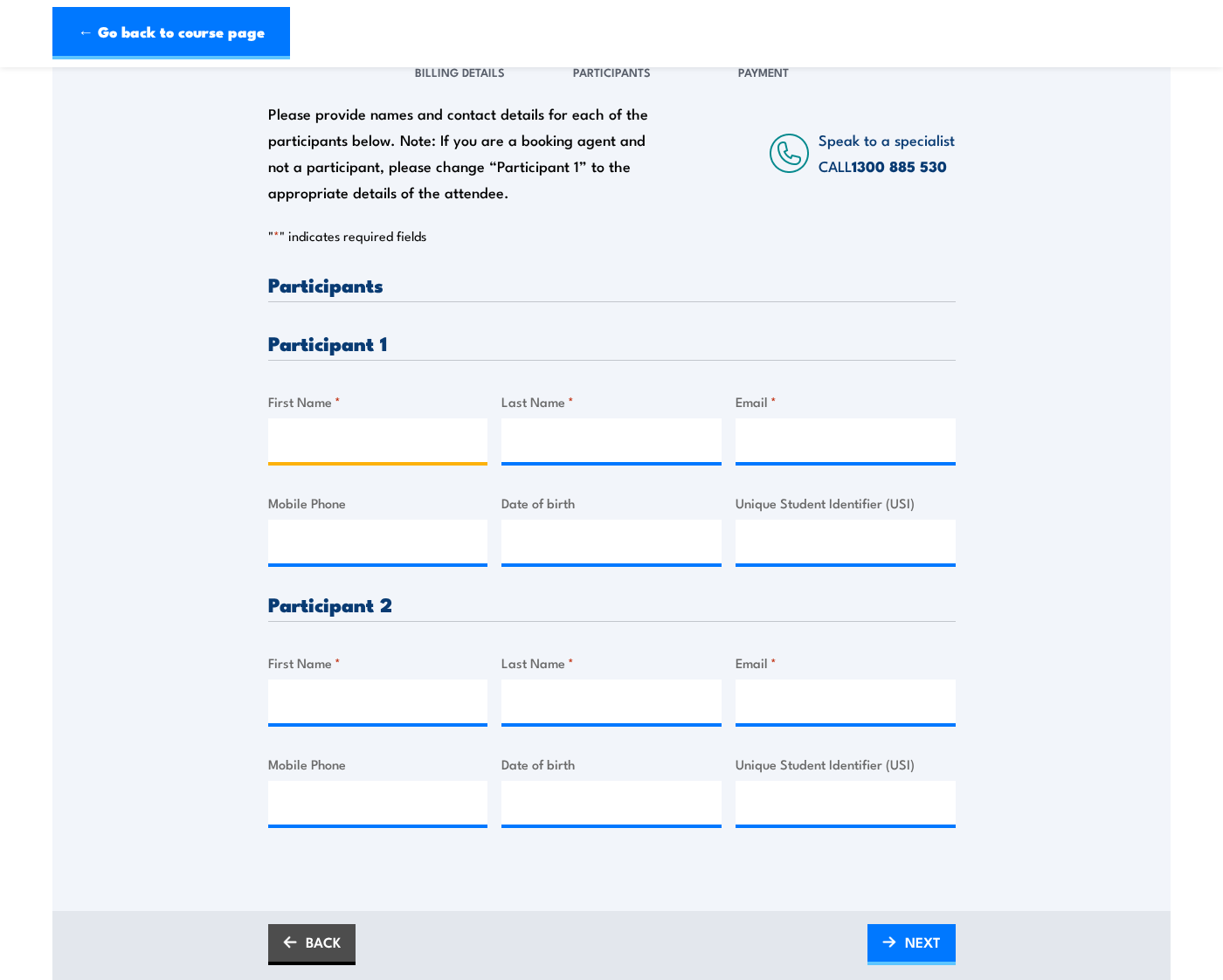
click at [300, 440] on input "First Name *" at bounding box center [378, 440] width 220 height 43
type input "Celina"
type input "Choong"
click at [817, 435] on input "Email *" at bounding box center [845, 440] width 220 height 43
paste input "[EMAIL_ADDRESS][DOMAIN_NAME]"
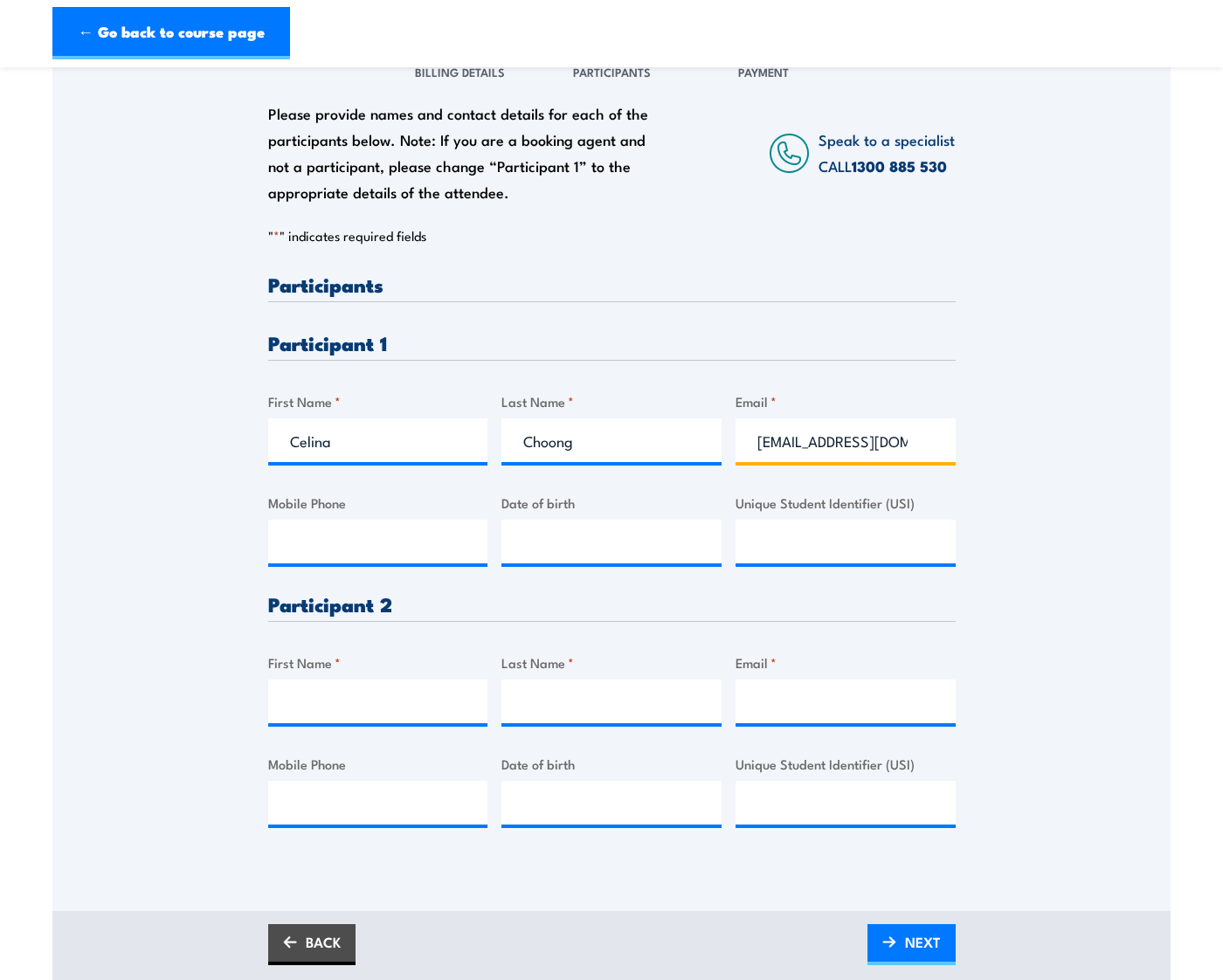
scroll to position [0, 41]
click at [764, 445] on input "[EMAIL_ADDRESS][DOMAIN_NAME]" at bounding box center [845, 440] width 220 height 43
type input "[EMAIL_ADDRESS][DOMAIN_NAME]"
click at [1006, 567] on div "Please provide names and contact details for each of the participants below. No…" at bounding box center [612, 451] width 1118 height 822
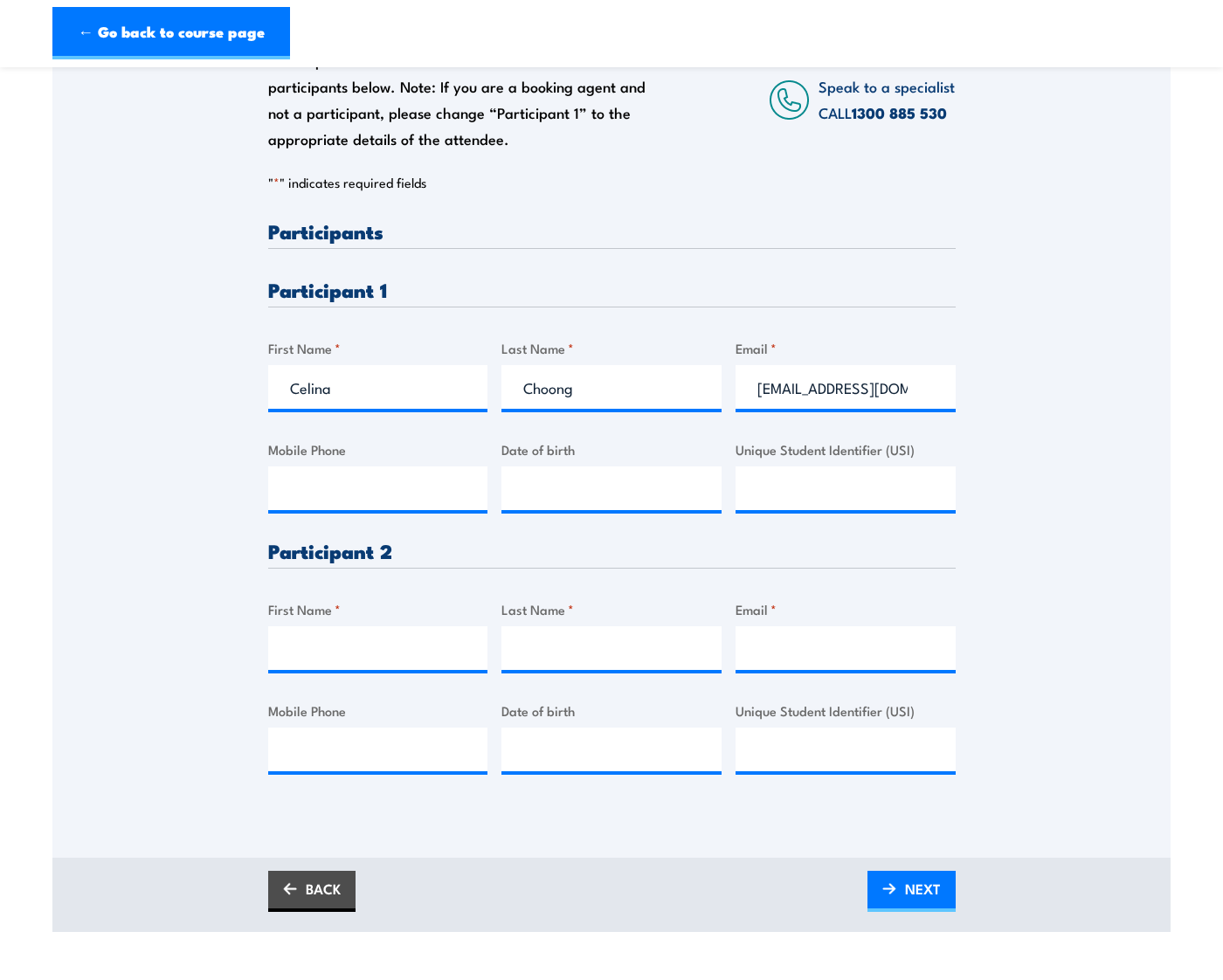
scroll to position [349, 0]
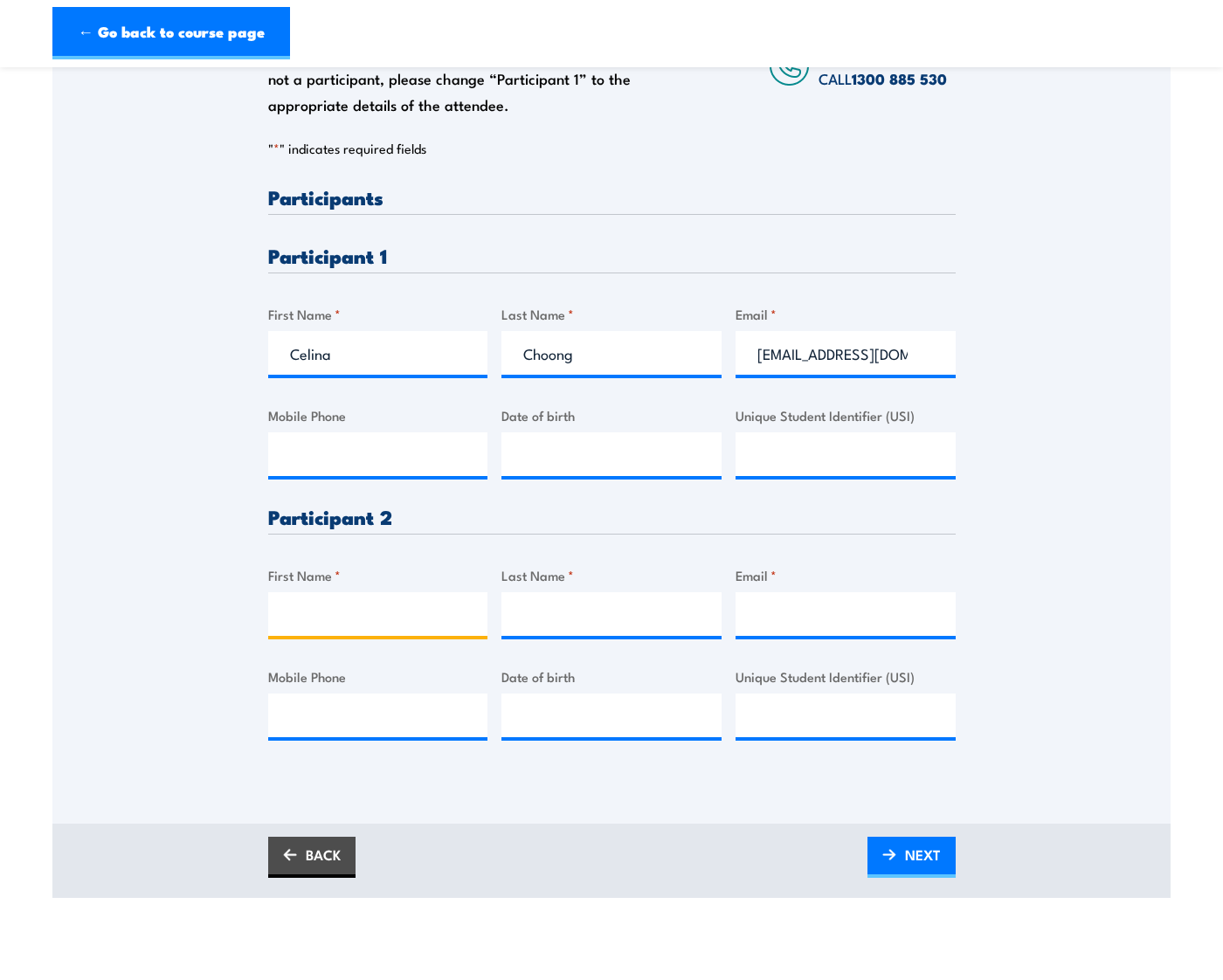
click at [364, 609] on input "First Name *" at bounding box center [378, 614] width 220 height 43
type input "Aliakbar"
type input "Boroujerdi"
click at [841, 602] on input "Email *" at bounding box center [845, 614] width 220 height 43
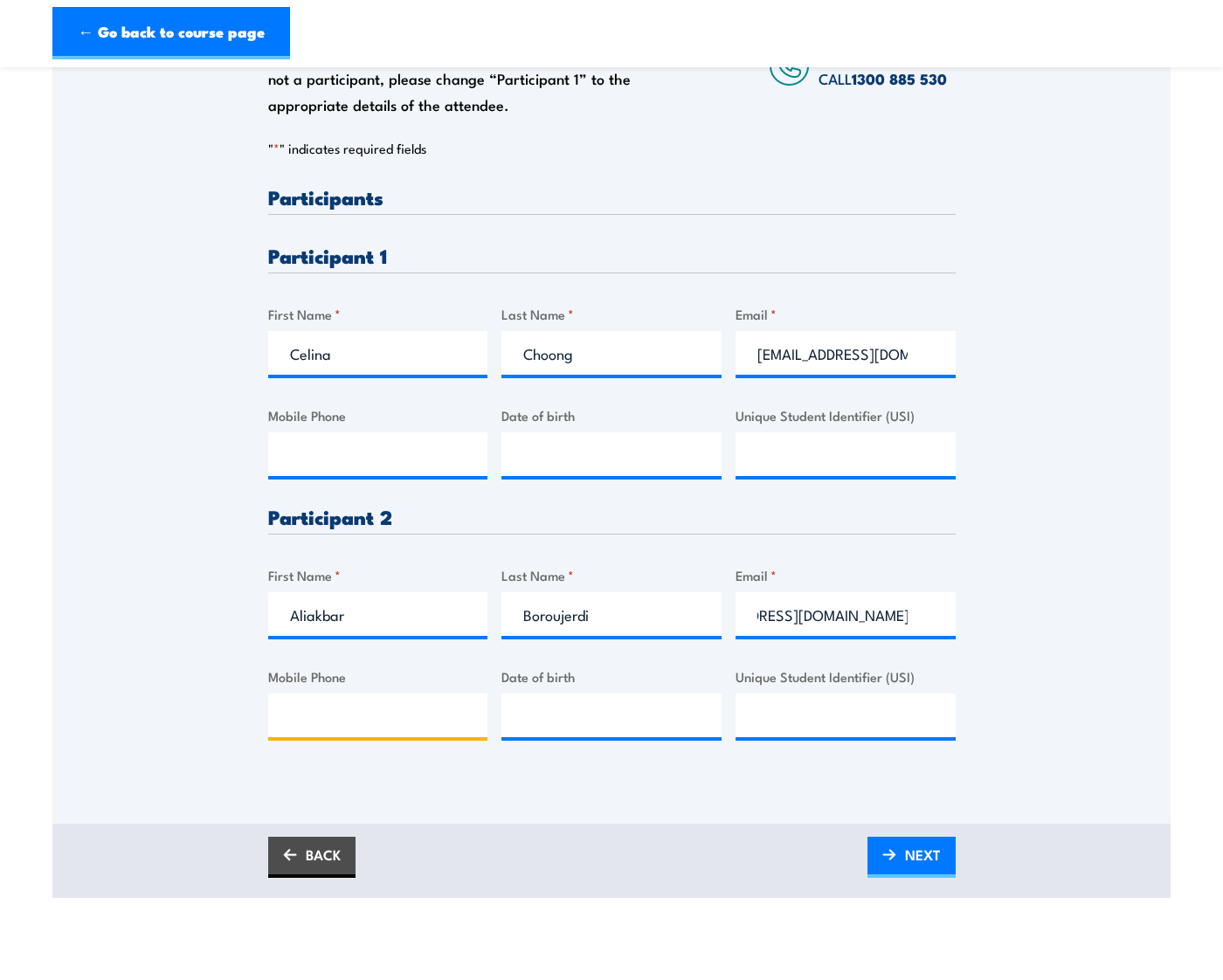
scroll to position [0, 0]
click at [800, 626] on input "[EMAIL_ADDRESS][DOMAIN_NAME]" at bounding box center [845, 614] width 220 height 43
drag, startPoint x: 751, startPoint y: 616, endPoint x: 1248, endPoint y: 633, distance: 497.3
click at [1222, 630] on html "← Go back to course page Fire Extinguisher Training [DATE] 08:00 2 " *" at bounding box center [612, 141] width 1223 height 980
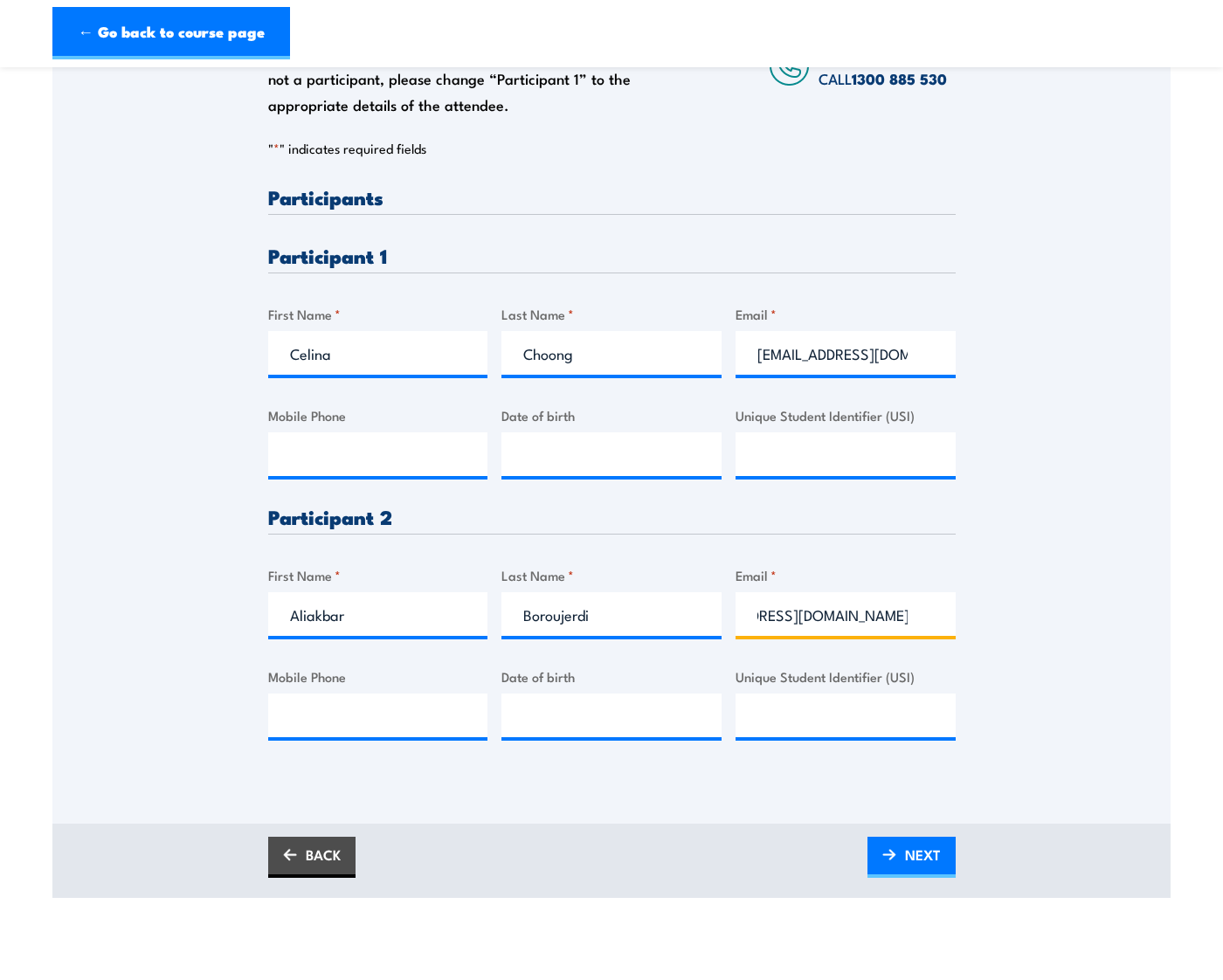
paste input "text"
type input "[EMAIL_ADDRESS][DOMAIN_NAME]"
click at [760, 353] on input "[EMAIL_ADDRESS][DOMAIN_NAME]" at bounding box center [845, 353] width 220 height 43
click at [1010, 678] on div "Please provide names and contact details for each of the participants below. No…" at bounding box center [612, 363] width 1118 height 822
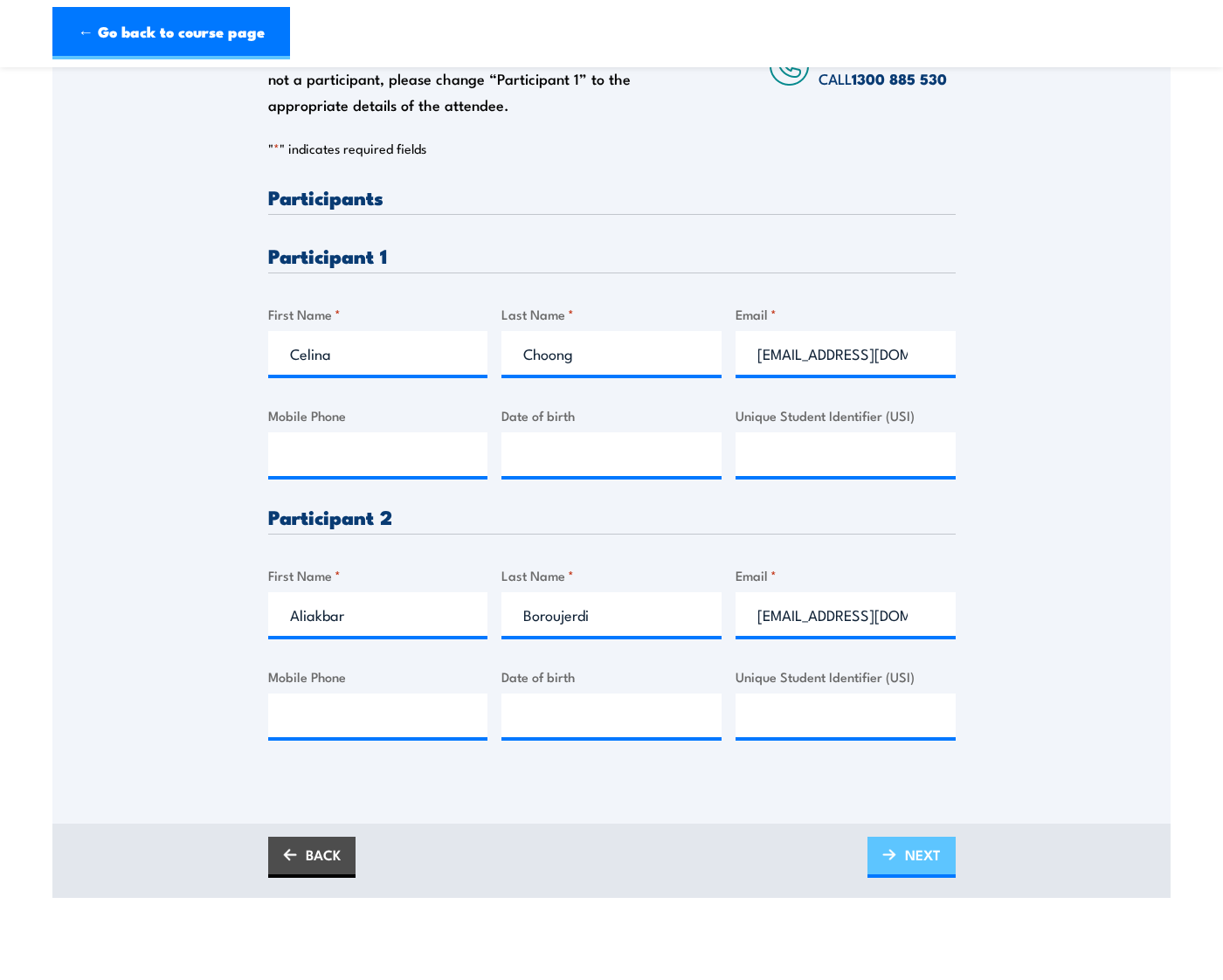
click at [932, 859] on span "NEXT" at bounding box center [923, 854] width 36 height 46
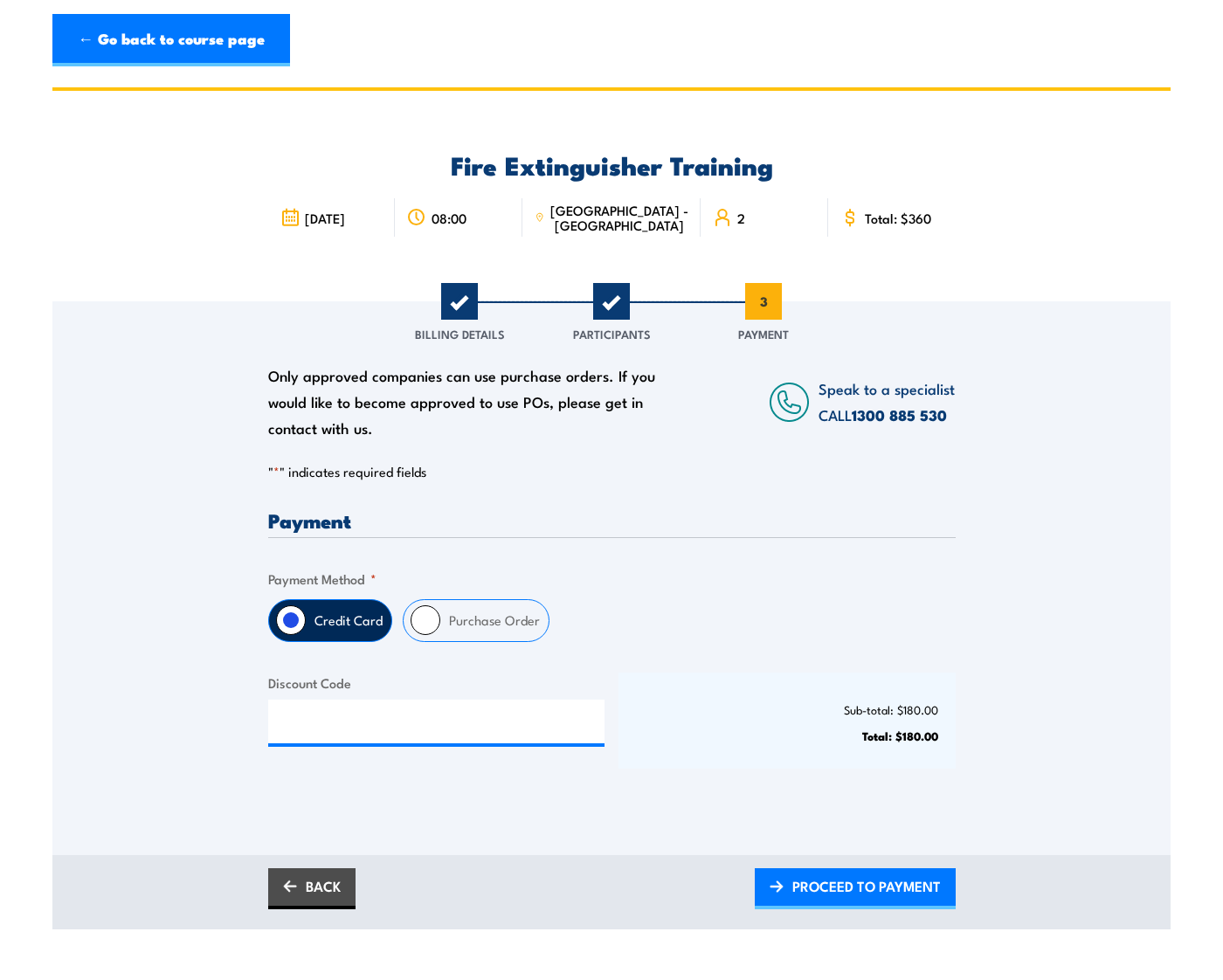
click at [419, 627] on input "Purchase Order" at bounding box center [425, 619] width 30 height 30
radio input "true"
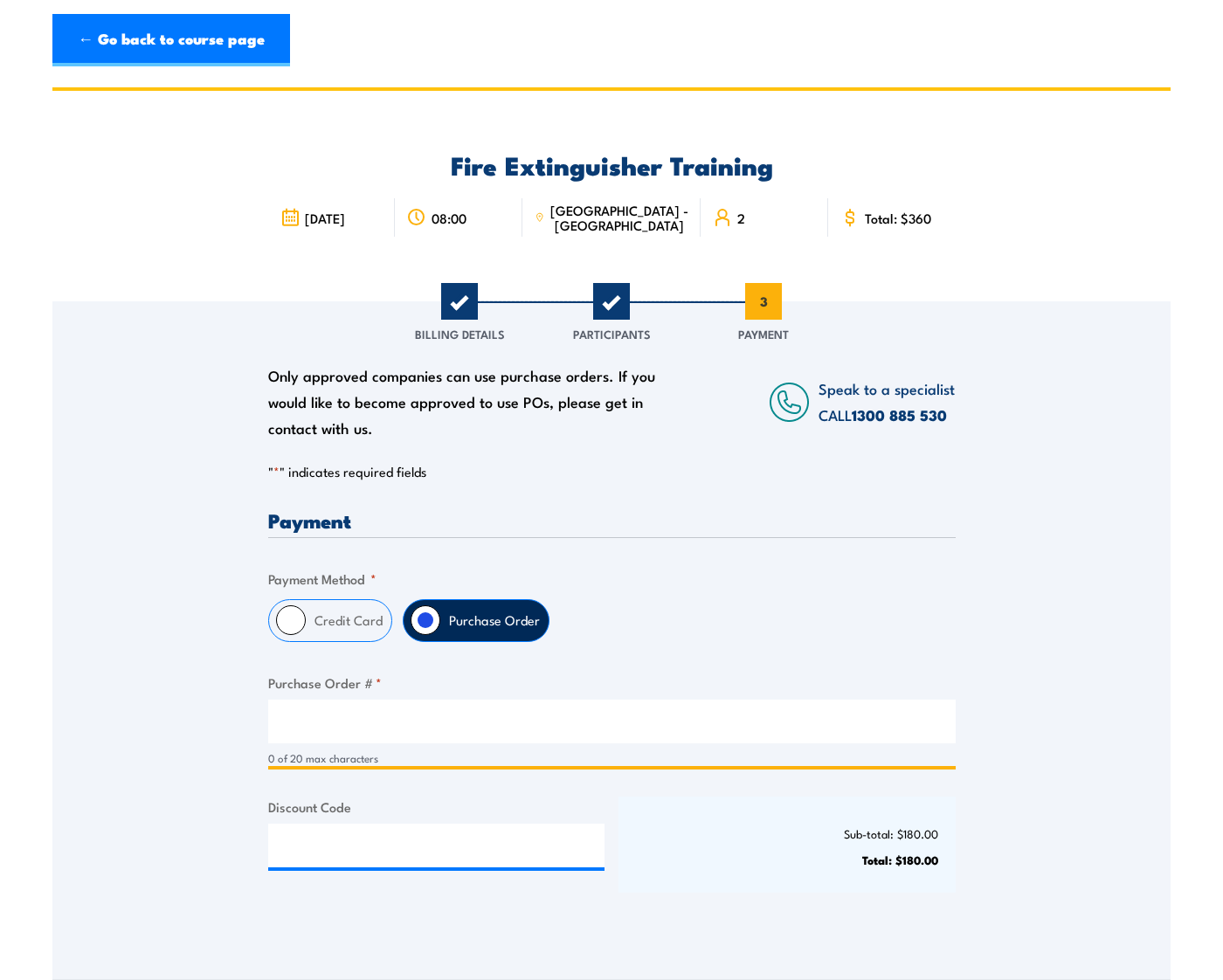
click at [353, 721] on input "Purchase Order # *" at bounding box center [612, 721] width 687 height 43
paste input "4503055604"
click at [373, 719] on input "4503055604" at bounding box center [612, 721] width 687 height 43
type input "4503055604"
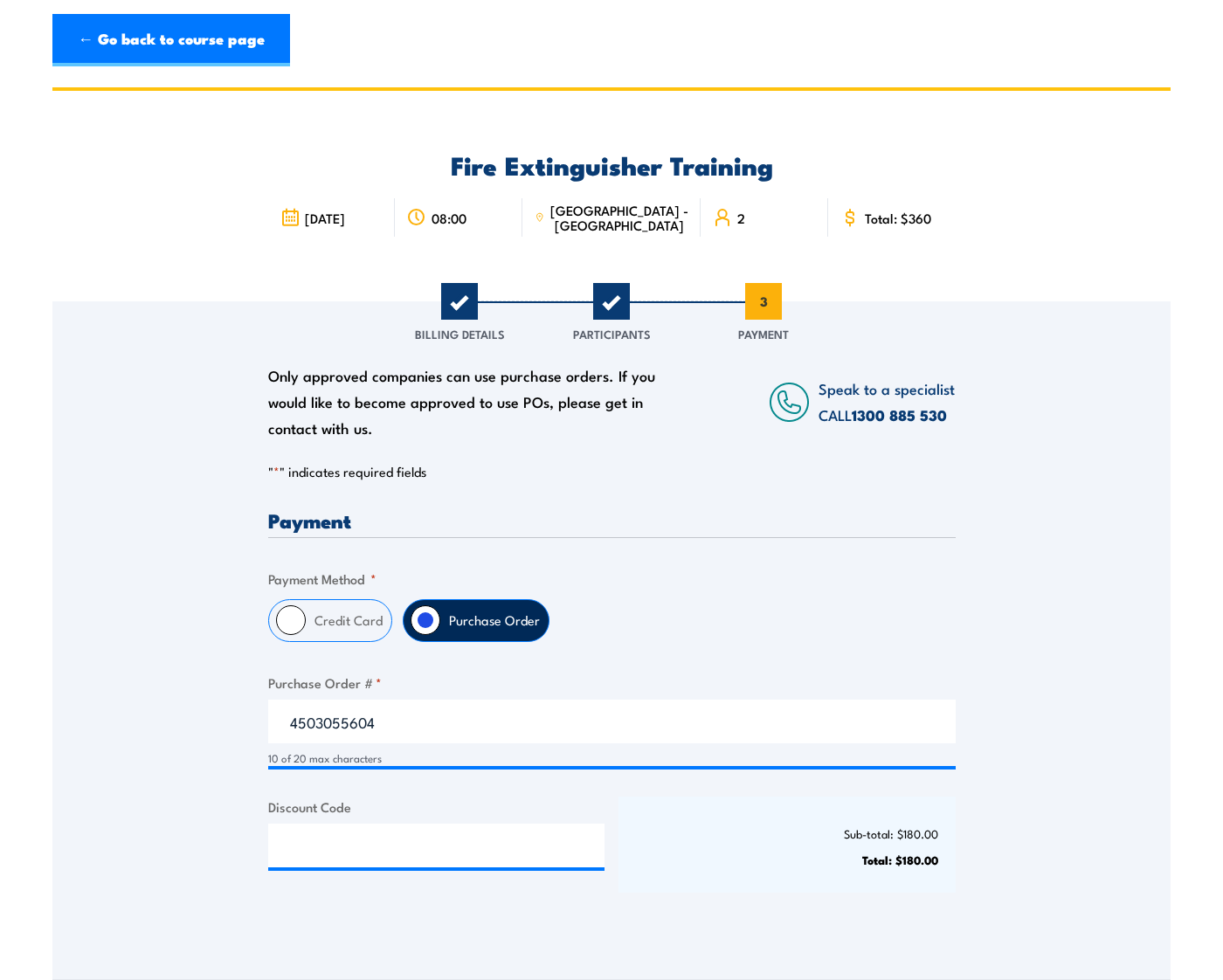
click at [787, 872] on div "Sub-total: $180.00 Total: $180.00" at bounding box center [787, 844] width 337 height 96
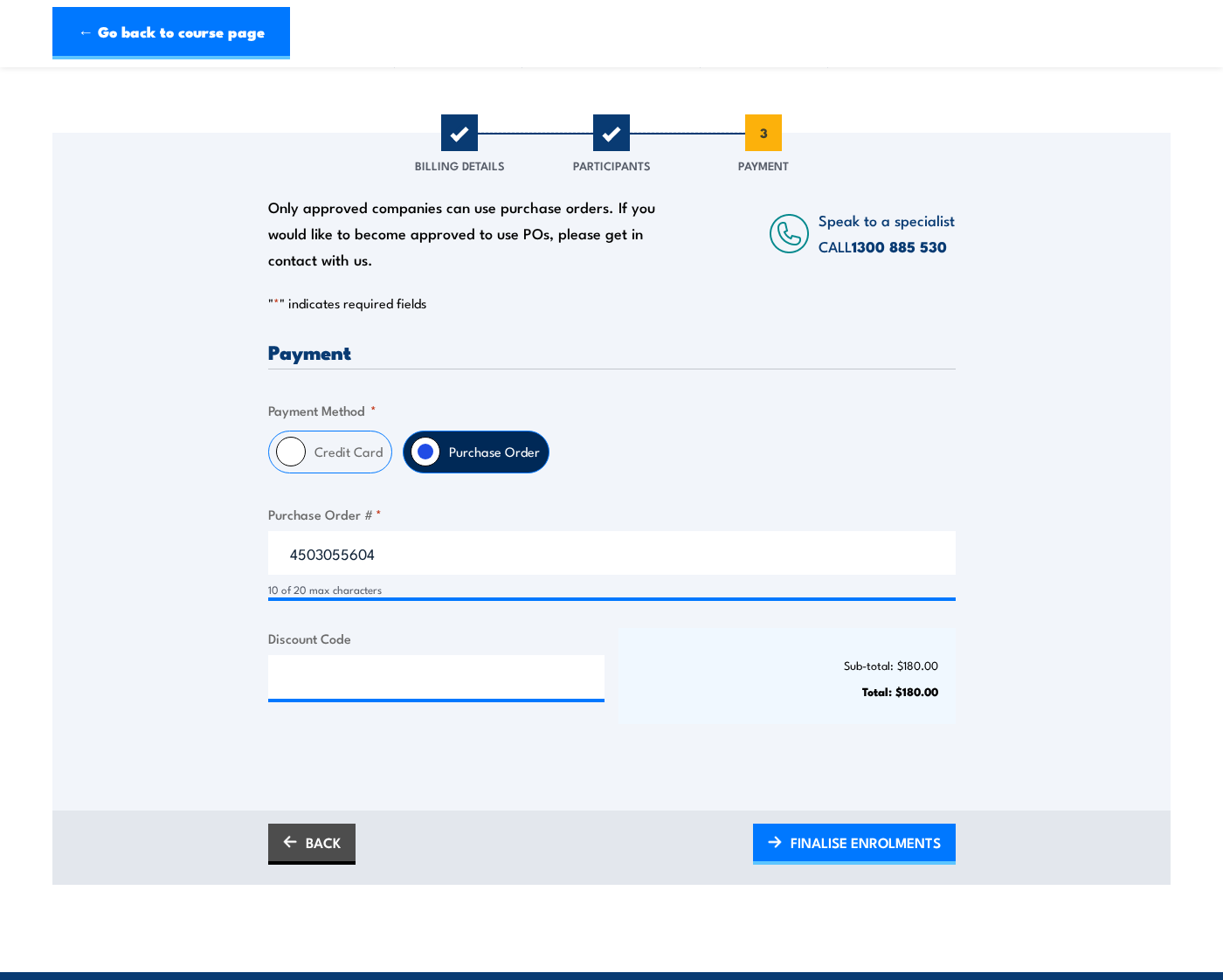
scroll to position [175, 0]
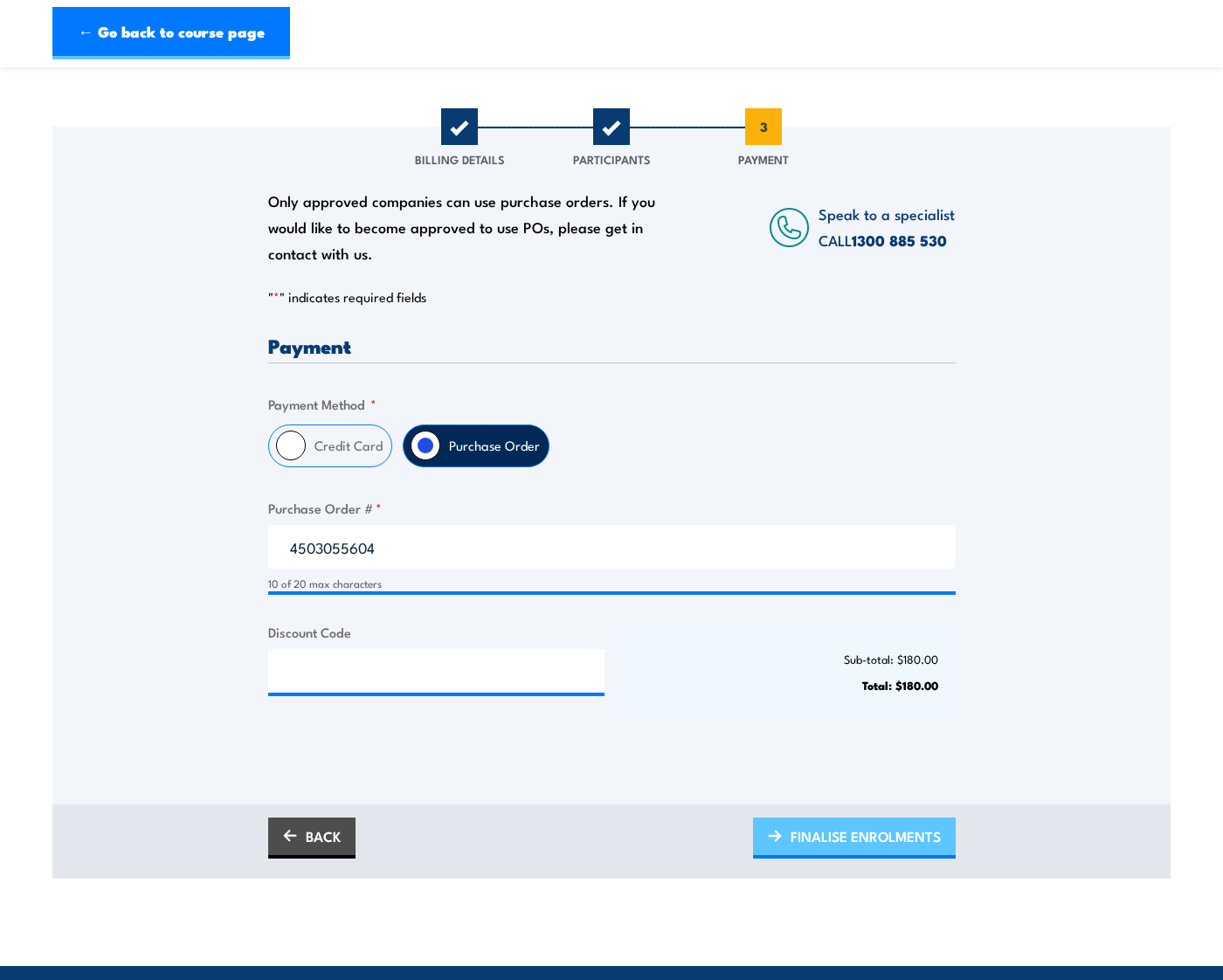
click at [859, 838] on span "FINALISE ENROLMENTS" at bounding box center [865, 836] width 151 height 46
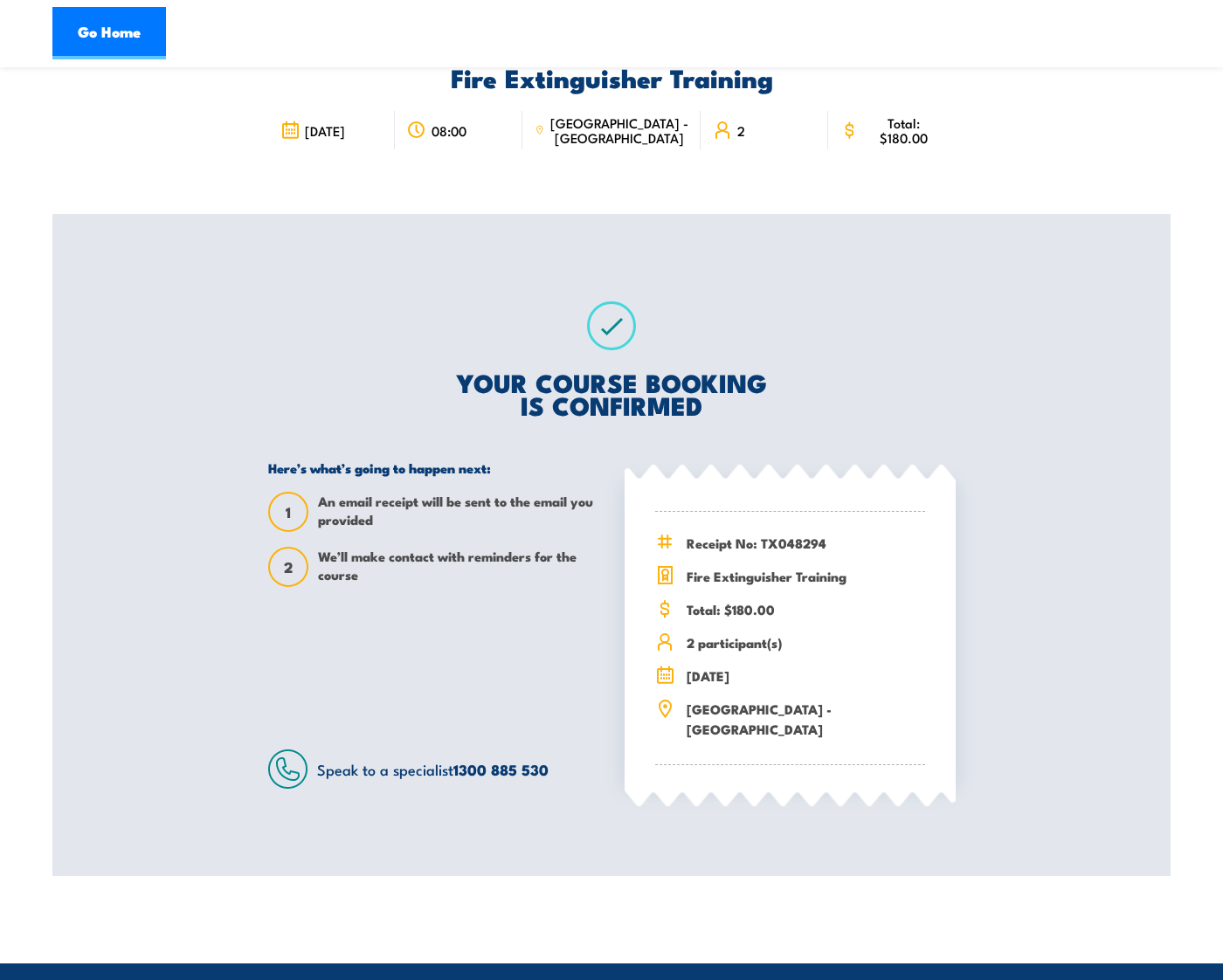
scroll to position [175, 0]
